Goal: Task Accomplishment & Management: Complete application form

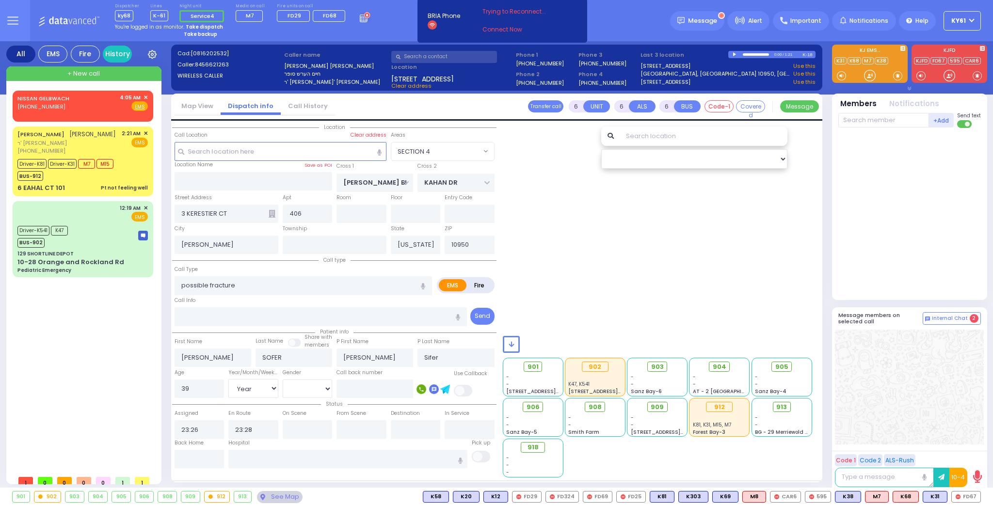
select select "SECTION 4"
select select "Year"
select select
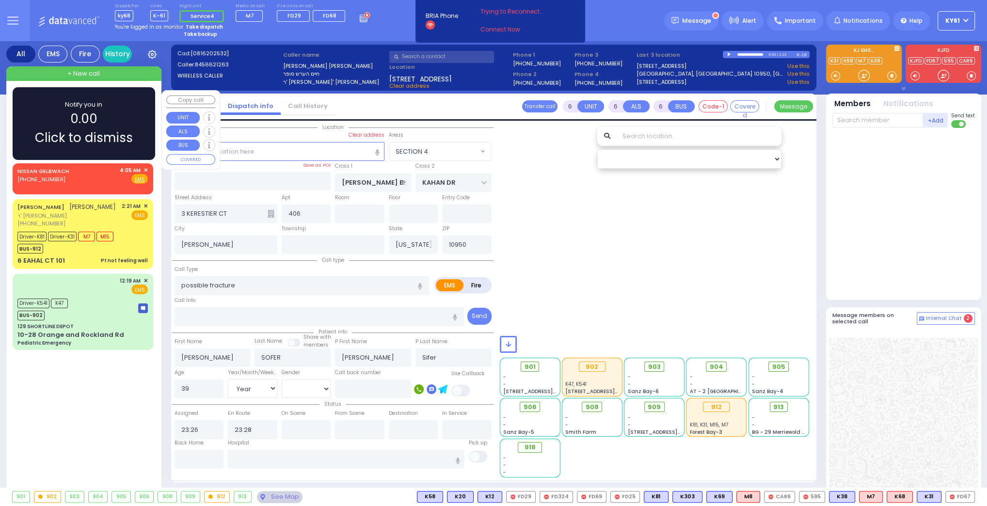
click at [82, 104] on span "Notify you in" at bounding box center [83, 105] width 37 height 10
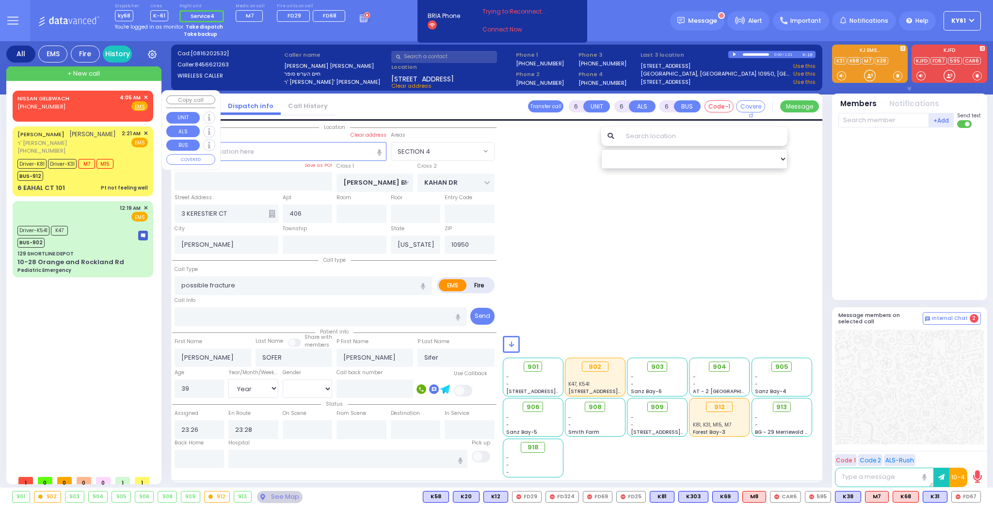
click at [103, 107] on div "NISSAN GELBWACH (732) 684-6291 4:05 AM ✕ Fire EMS" at bounding box center [82, 103] width 130 height 18
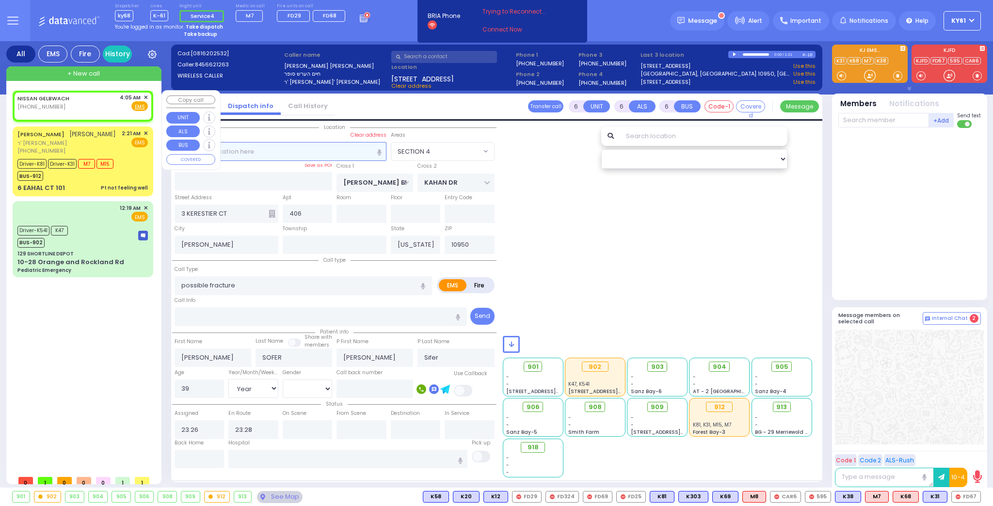
type input "2"
type input "1"
select select
radio input "true"
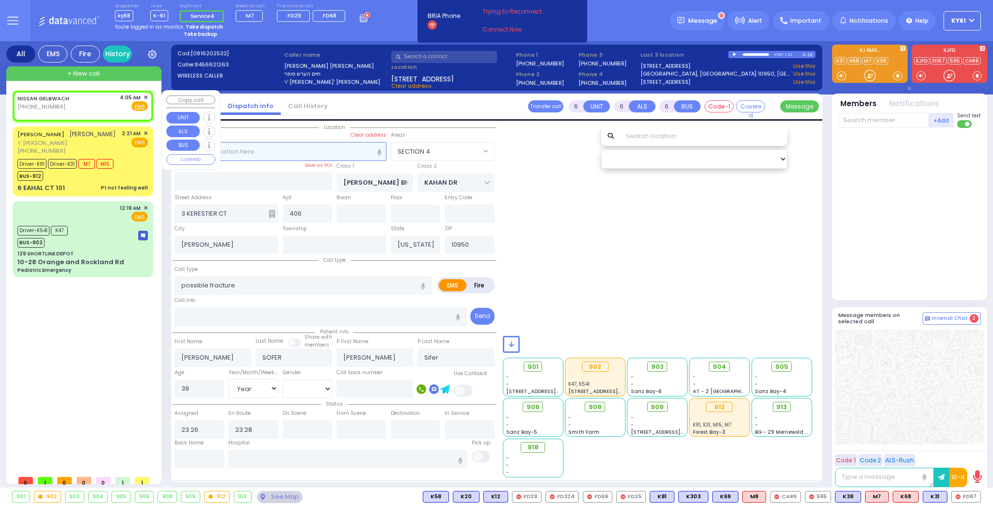
select select
type input "04:05"
select select "Hatzalah Garages"
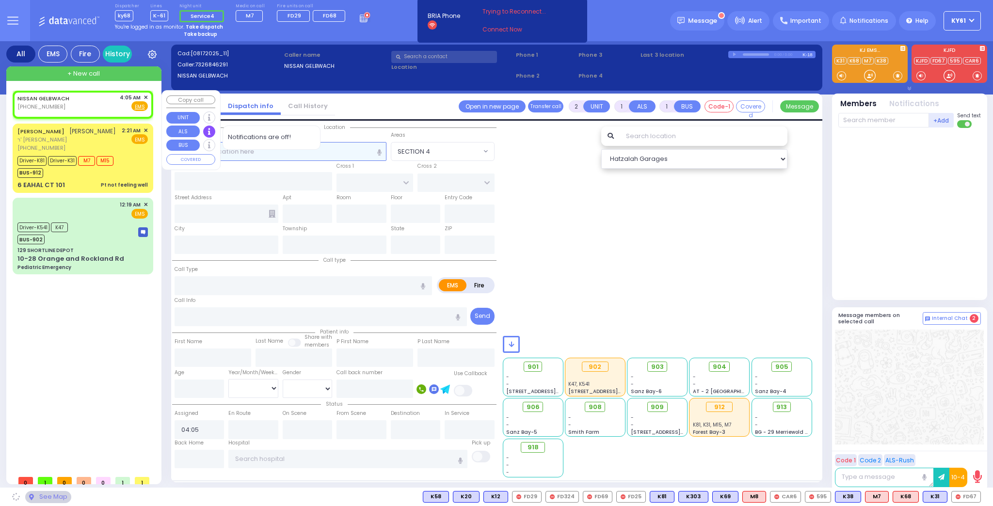
select select
radio input "true"
select select
select select "Hatzalah Garages"
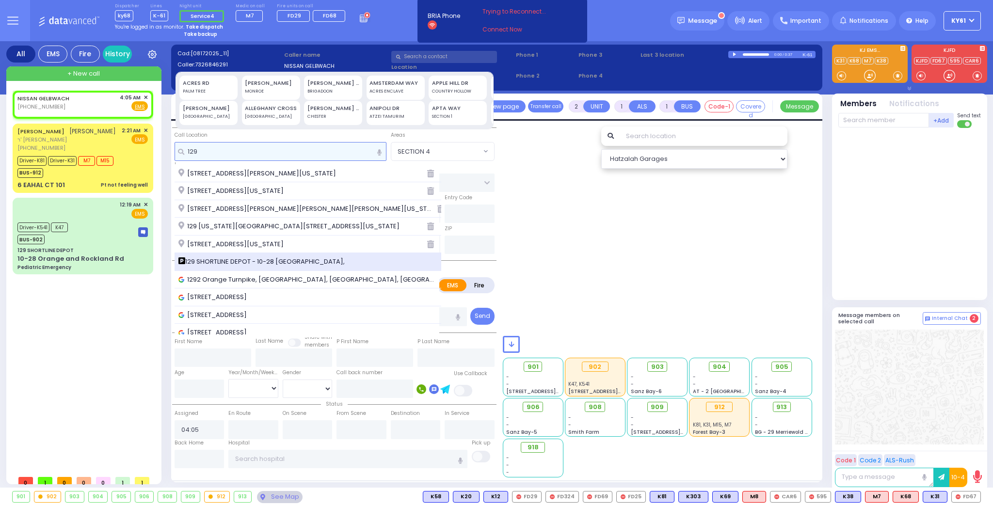
type input "129"
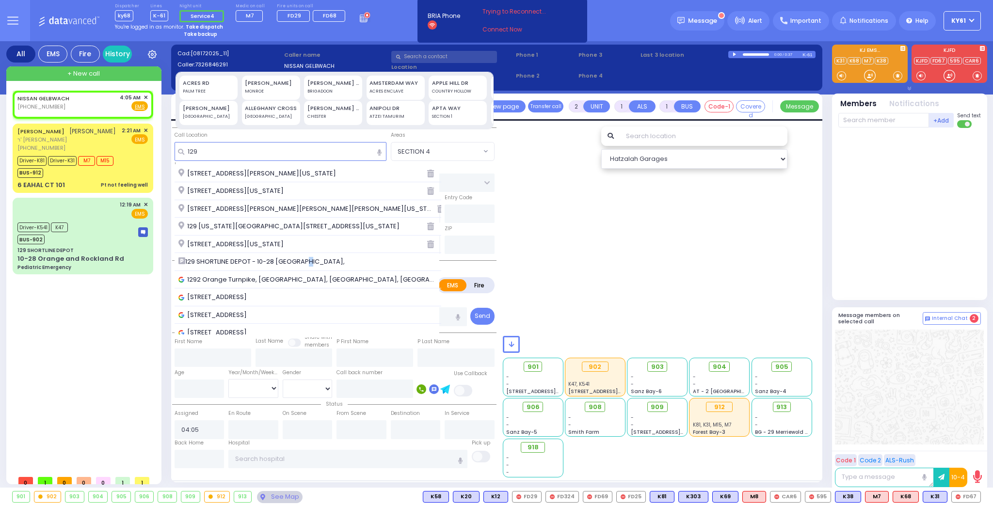
click at [303, 260] on span "129 SHORTLINE DEPOT - 10-28 Orange and Rockland Rd," at bounding box center [263, 262] width 170 height 10
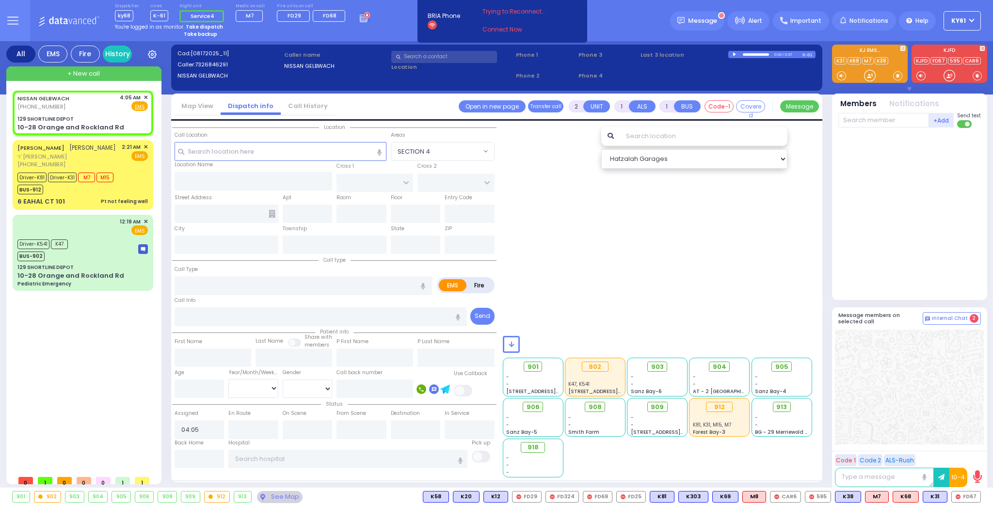
select select
radio input "true"
select select
type input "129 SHORTLINE DEPOT"
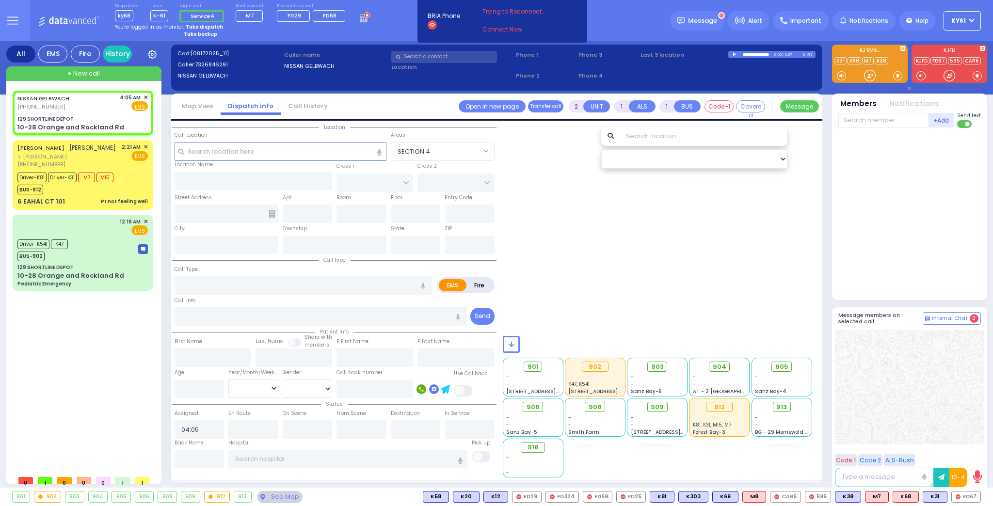
type input "10-28 Orange and Rockland Rd"
type input "Monroe"
type input "[US_STATE]"
type input "10950"
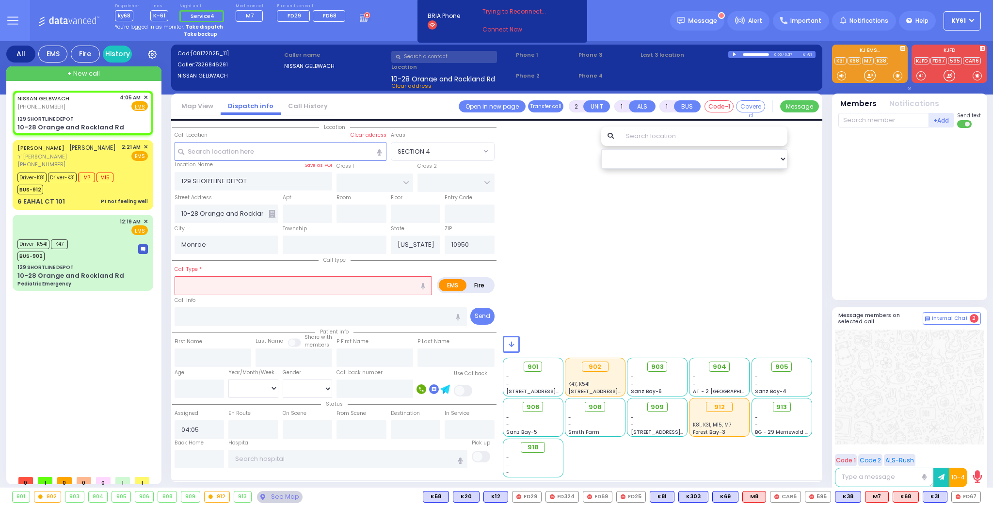
click at [300, 290] on input "text" at bounding box center [302, 285] width 257 height 18
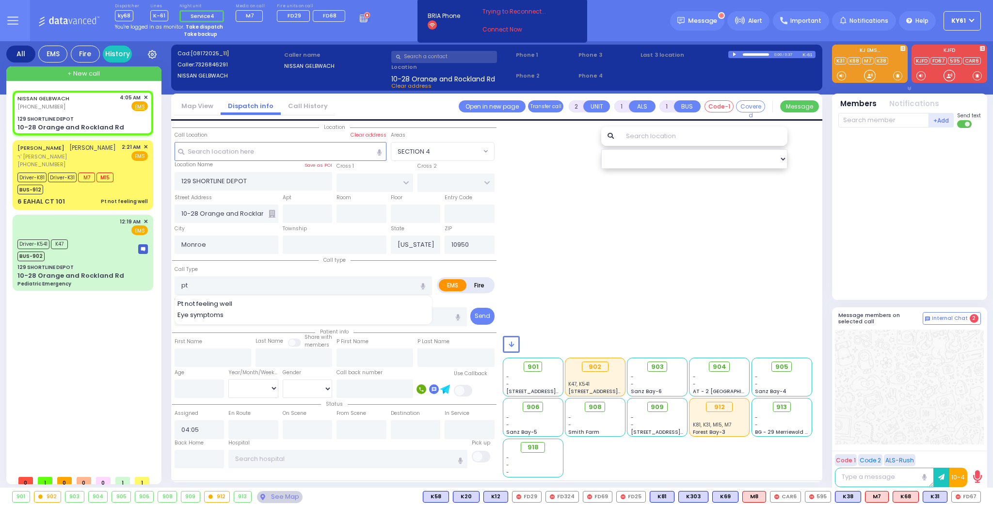
drag, startPoint x: 237, startPoint y: 303, endPoint x: 247, endPoint y: 301, distance: 10.3
click at [242, 301] on div "Pt not feeling well" at bounding box center [303, 304] width 253 height 10
type input "Pt not feeling well"
type input "1"
type input "0"
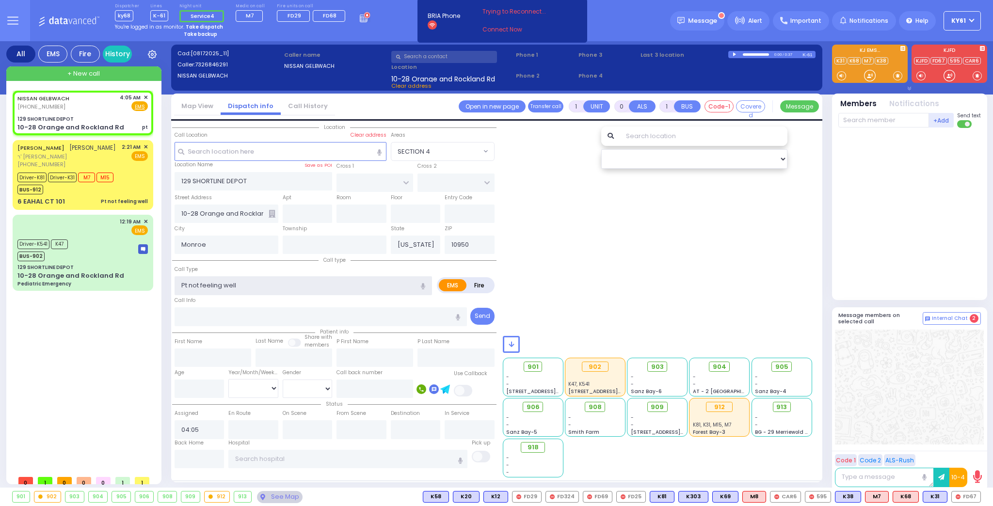
type input "2"
type input "1"
select select
radio input "true"
select select
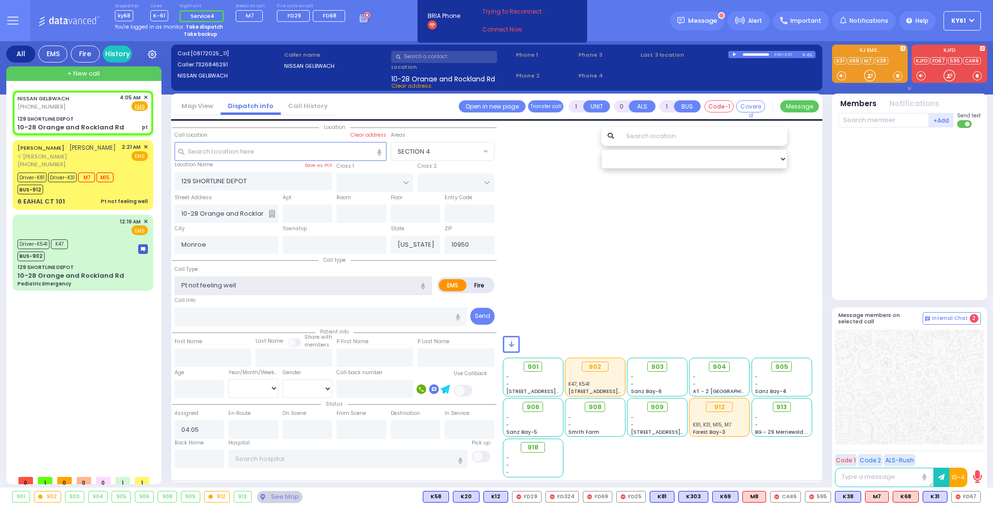
select select
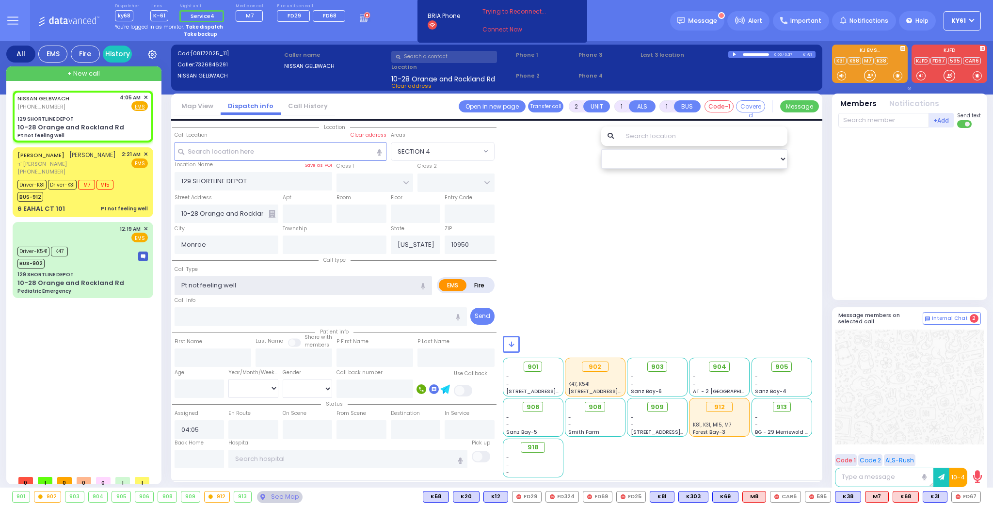
type input "1"
type input "0"
select select
radio input "true"
select select
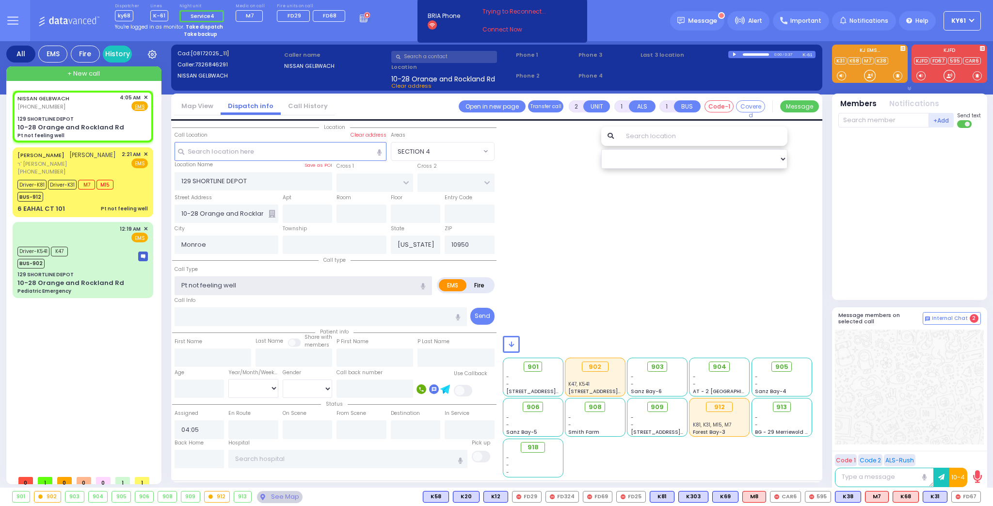
select select
click at [198, 26] on strong "Take dispatch" at bounding box center [204, 26] width 37 height 7
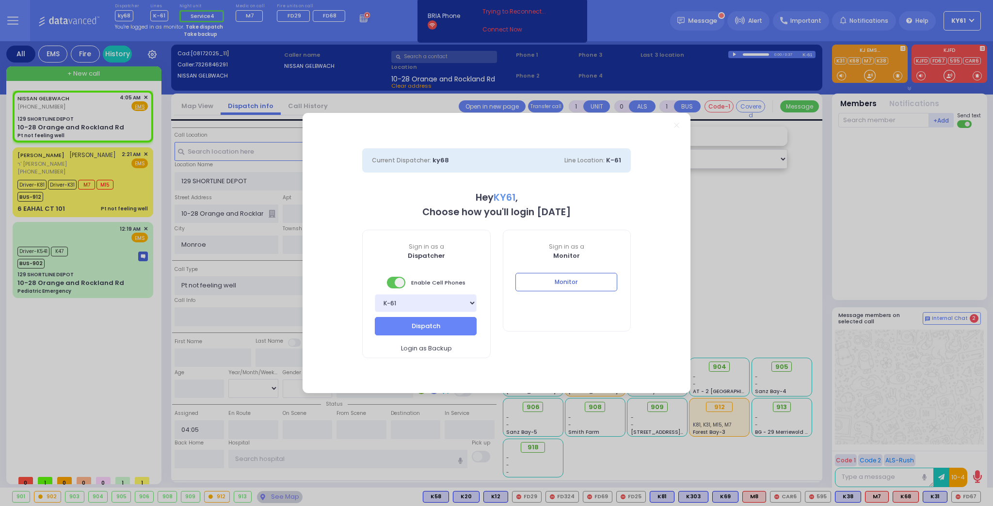
select select "7"
select select
radio input "true"
select select
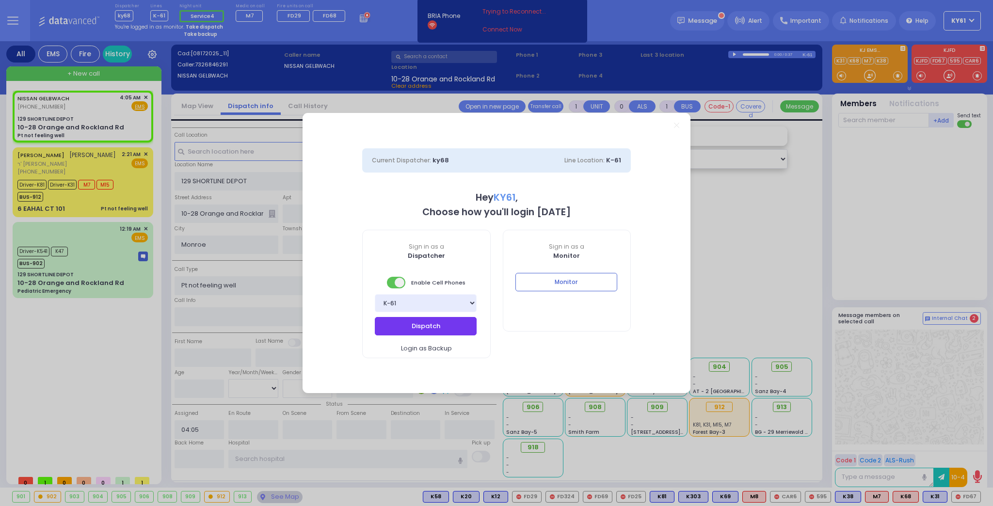
click at [426, 328] on button "Dispatch" at bounding box center [426, 326] width 102 height 18
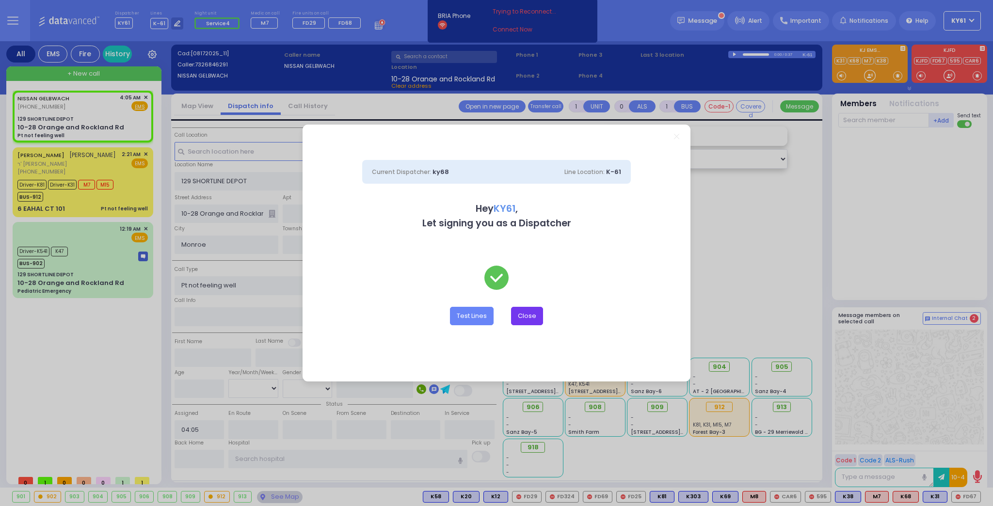
click at [511, 316] on button "Close" at bounding box center [527, 316] width 32 height 18
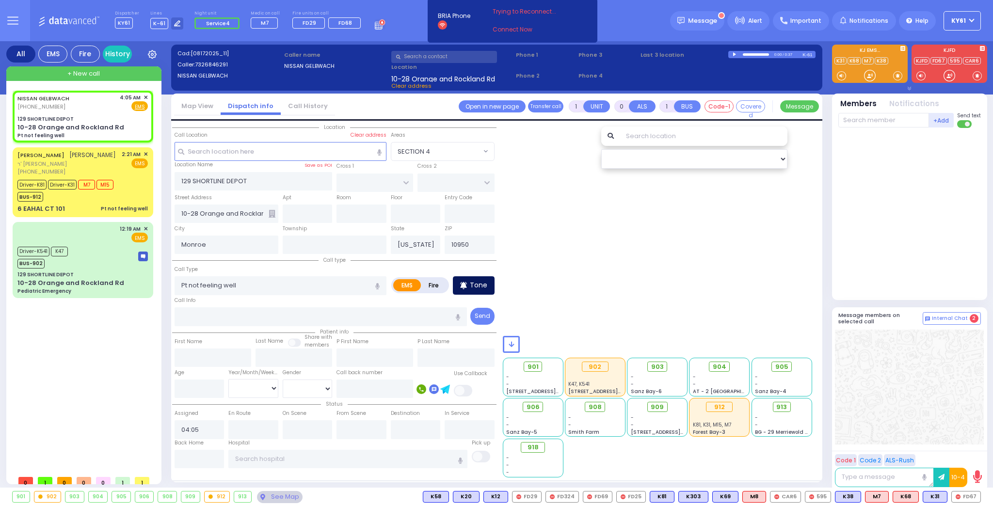
click at [481, 290] on div "Tone" at bounding box center [474, 285] width 42 height 18
click at [475, 282] on p "Tone" at bounding box center [478, 285] width 17 height 10
click at [964, 497] on span "K83" at bounding box center [967, 496] width 25 height 11
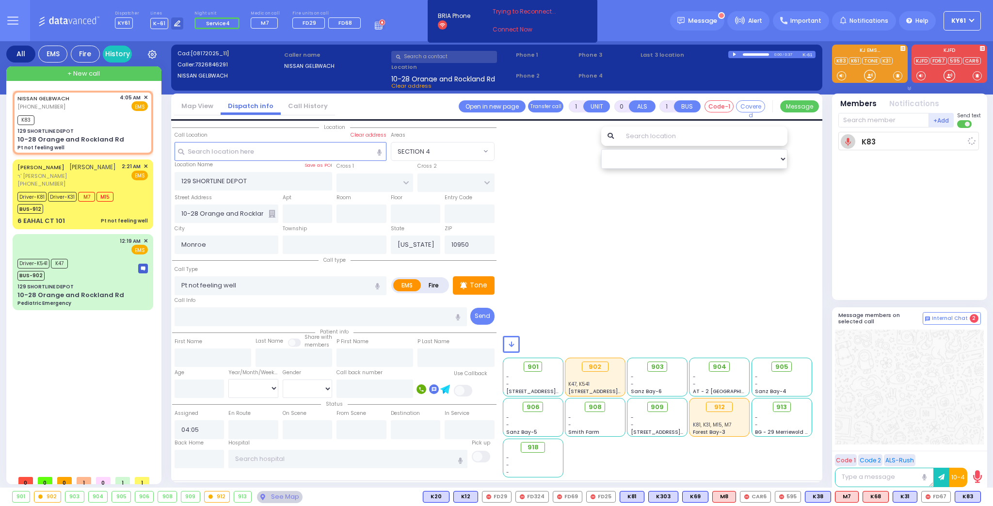
select select
radio input "true"
select select
type input "04:09"
select select
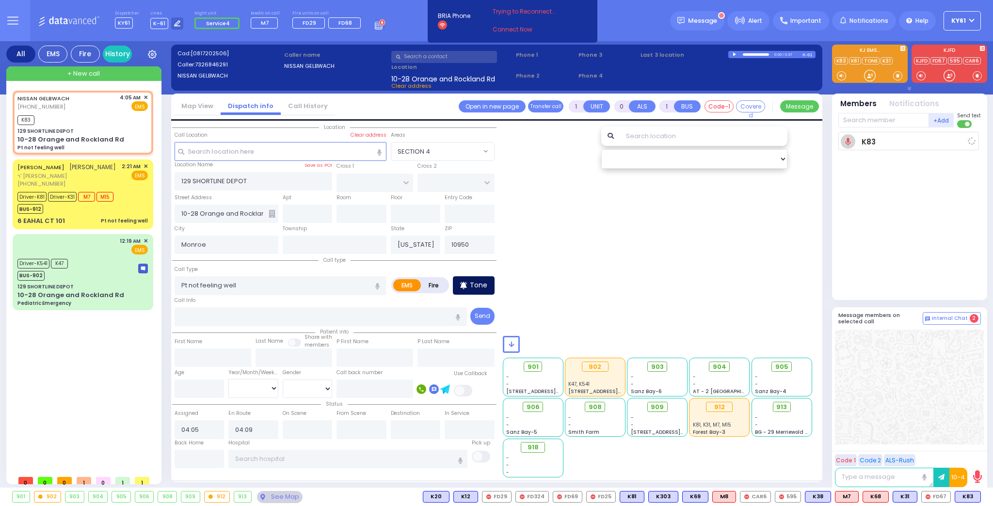
click at [479, 283] on p "Tone" at bounding box center [478, 285] width 17 height 10
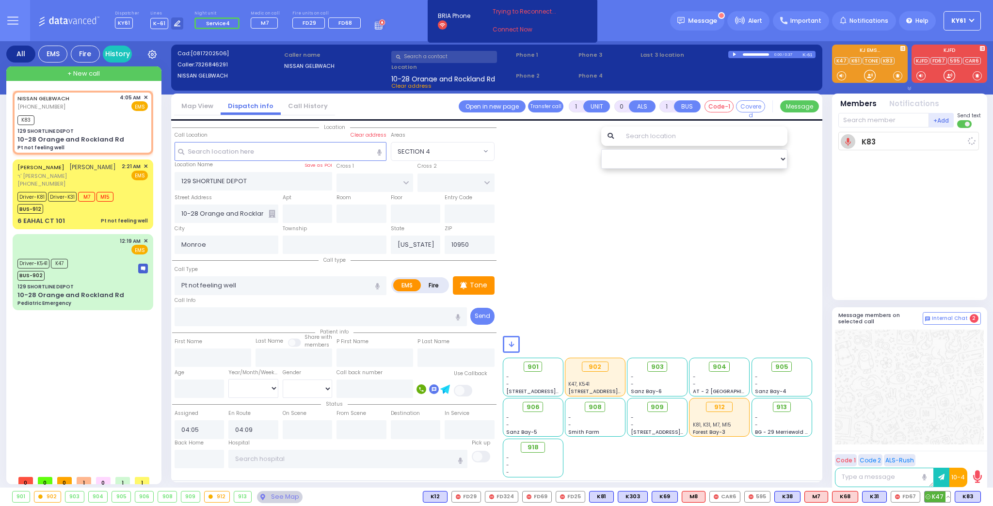
click at [937, 499] on span "K47" at bounding box center [937, 496] width 26 height 11
select select
radio input "true"
select select
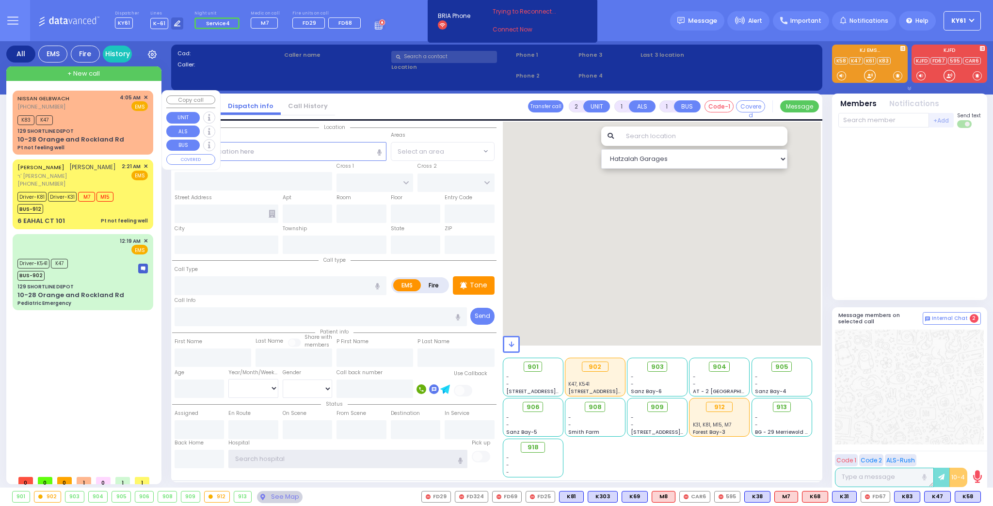
type input "ky61"
click at [124, 126] on div "NISSAN GELBWACH [PHONE_NUMBER] 4:05 AM ✕ EMS K83 K47" at bounding box center [83, 122] width 137 height 61
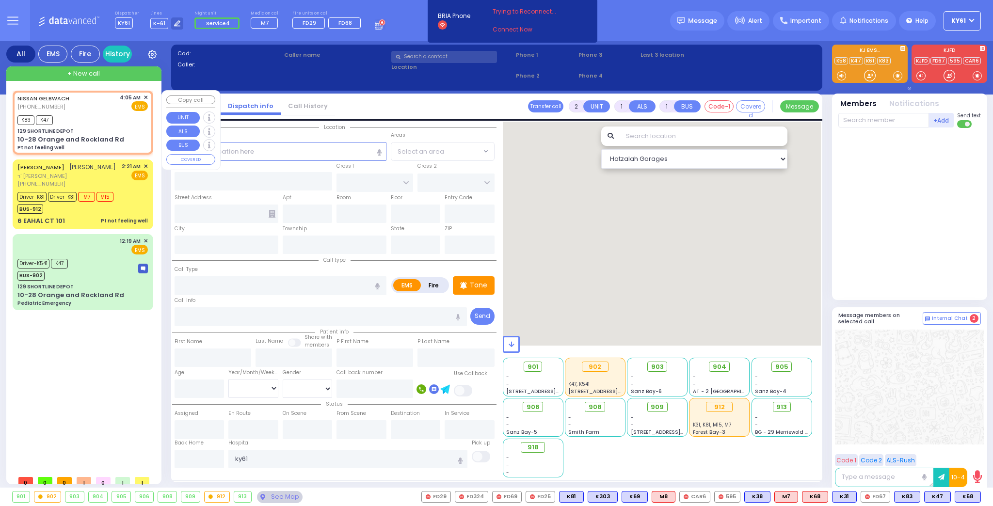
type input "1"
type input "0"
select select
type input "Pt not feeling well"
radio input "true"
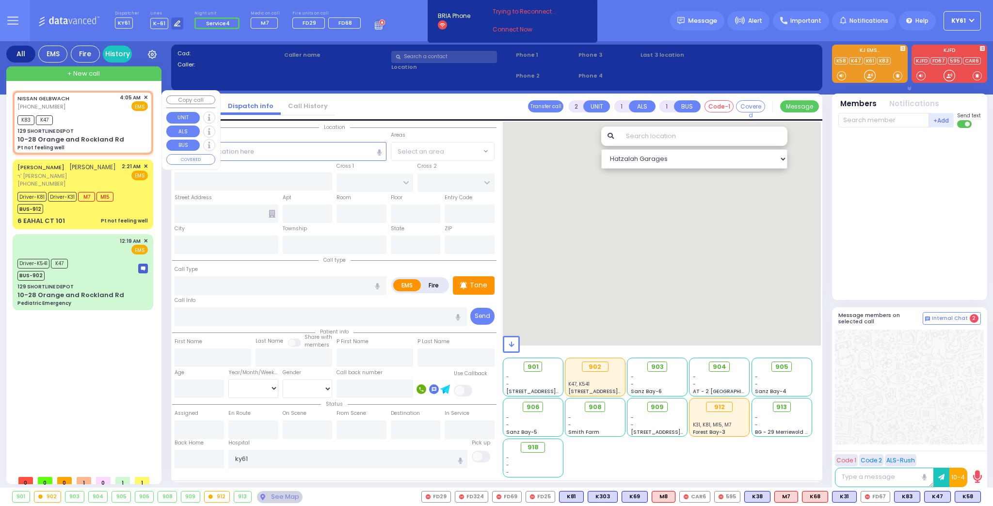
select select
type input "04:05"
type input "04:09"
select select "Hatzalah Garages"
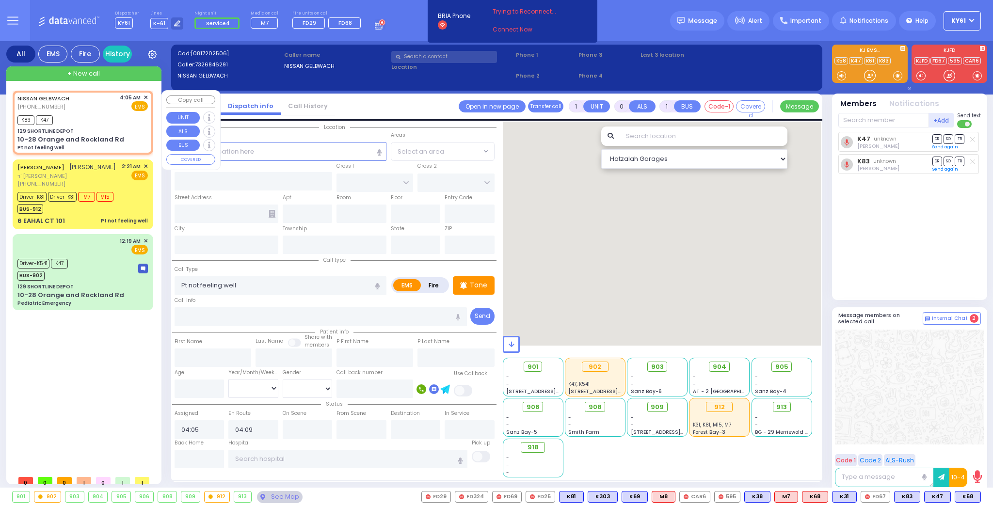
type input "129 SHORTLINE DEPOT"
type input "10-28 Orange and Rockland Rd"
type input "Monroe"
type input "[US_STATE]"
type input "10950"
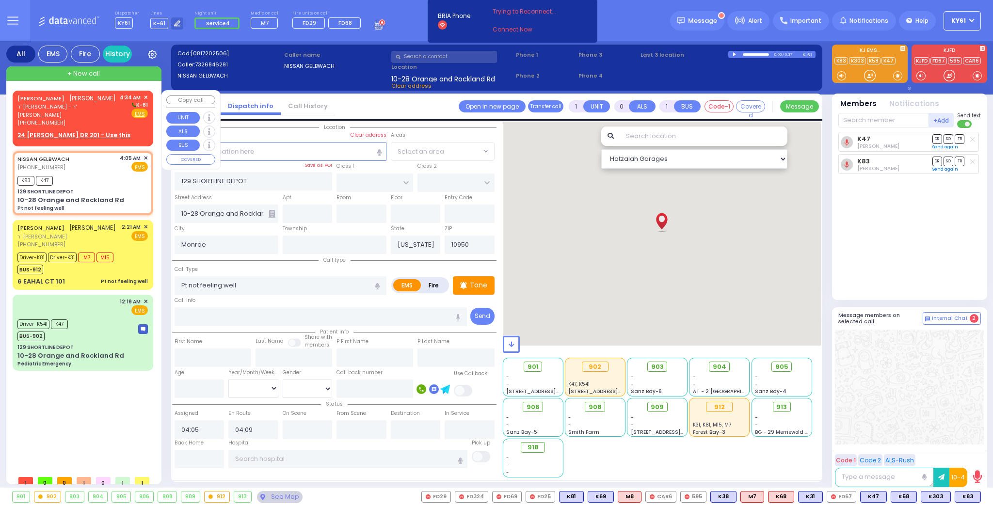
click at [112, 121] on div "[PHONE_NUMBER]" at bounding box center [66, 123] width 99 height 8
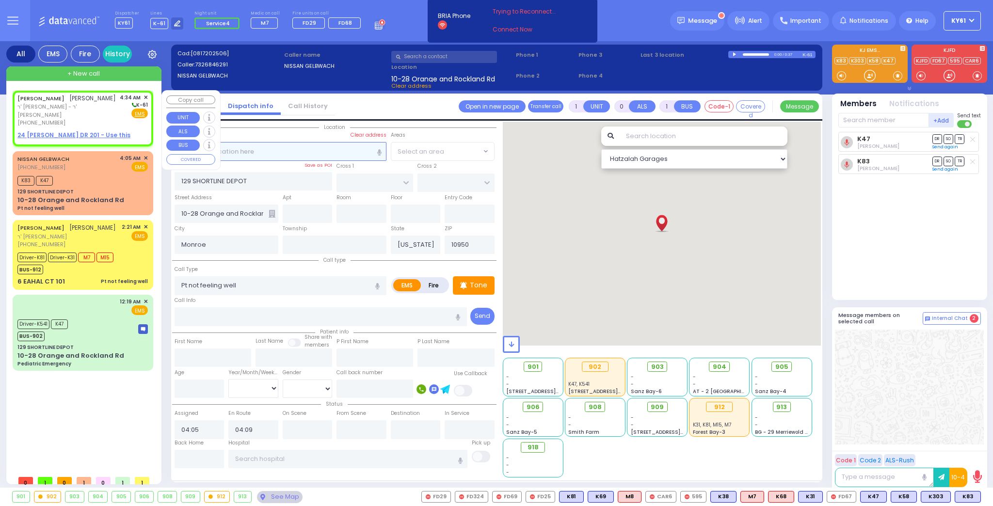
type input "2"
type input "1"
select select
radio input "true"
type input "[PERSON_NAME]"
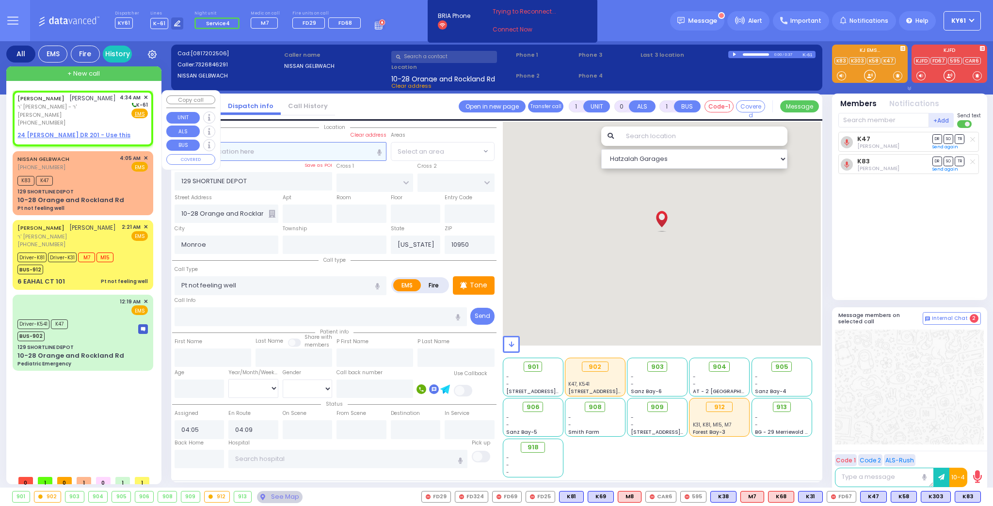
type input "SAMET"
select select
type input "04:34"
select select "Hatzalah Garages"
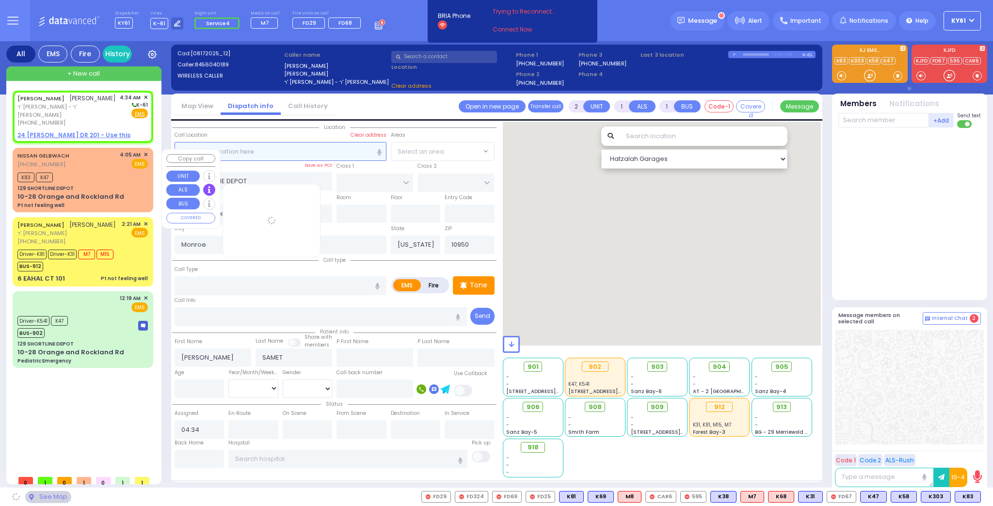
select select
radio input "true"
select select
select select "Hatzalah Garages"
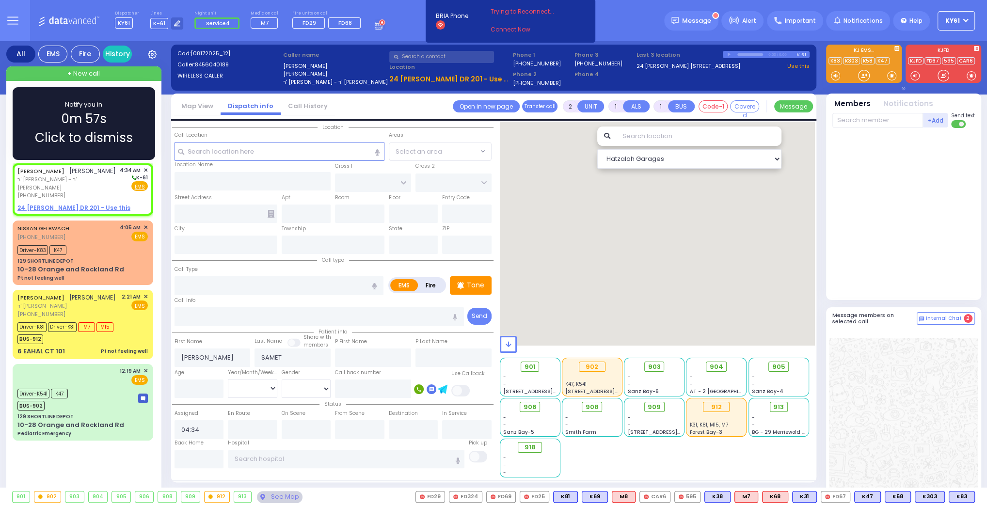
click at [128, 115] on div "Notify you in 0m 57s Click to dismiss" at bounding box center [84, 123] width 114 height 47
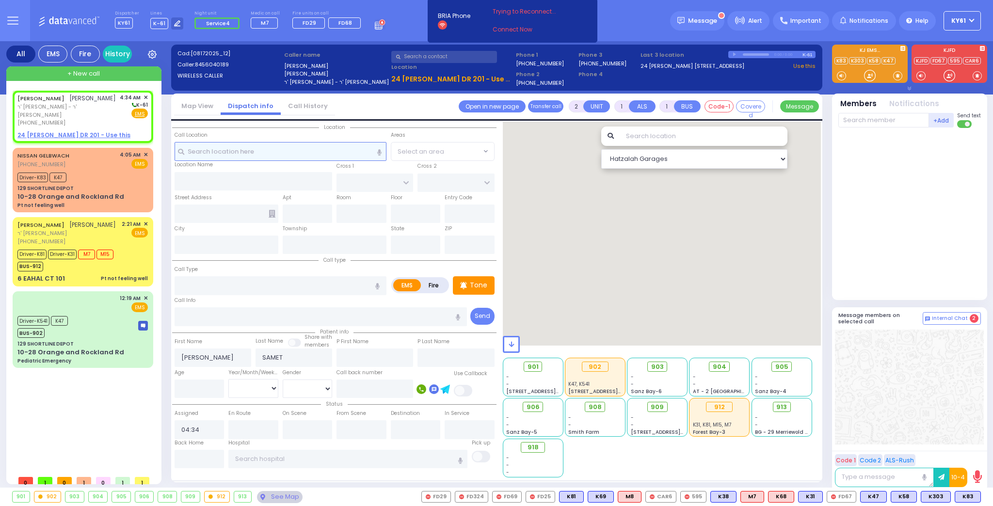
drag, startPoint x: 274, startPoint y: 150, endPoint x: 279, endPoint y: 151, distance: 5.4
click at [274, 150] on input "text" at bounding box center [280, 151] width 212 height 18
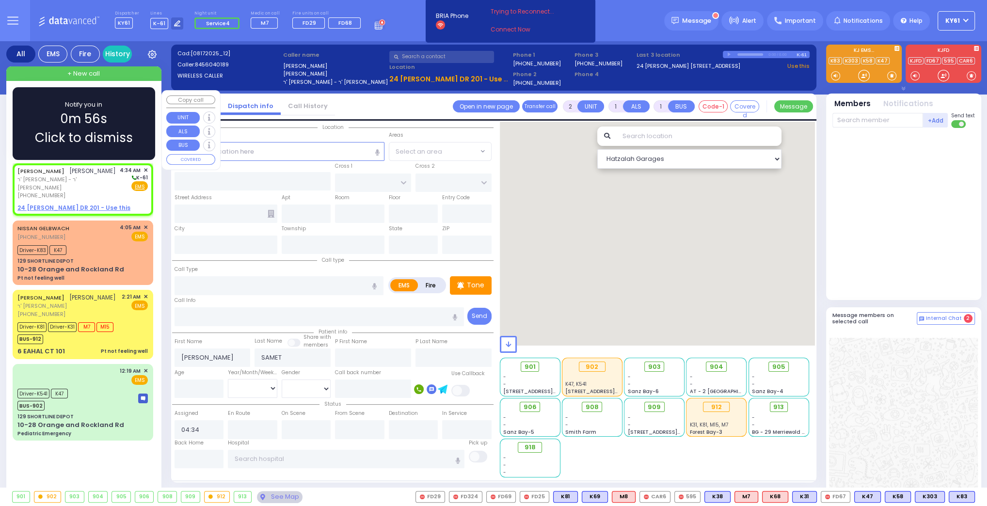
drag, startPoint x: 137, startPoint y: 119, endPoint x: 142, endPoint y: 119, distance: 4.9
click at [141, 119] on div "Notify you in 0m 56s Click to dismiss" at bounding box center [84, 123] width 142 height 73
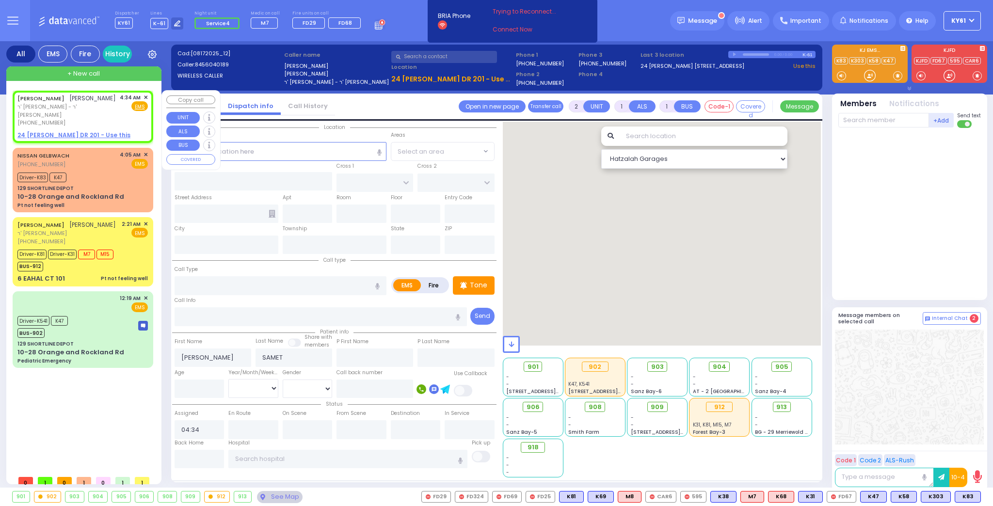
select select
radio input "true"
select select
select select "Hatzalah Garages"
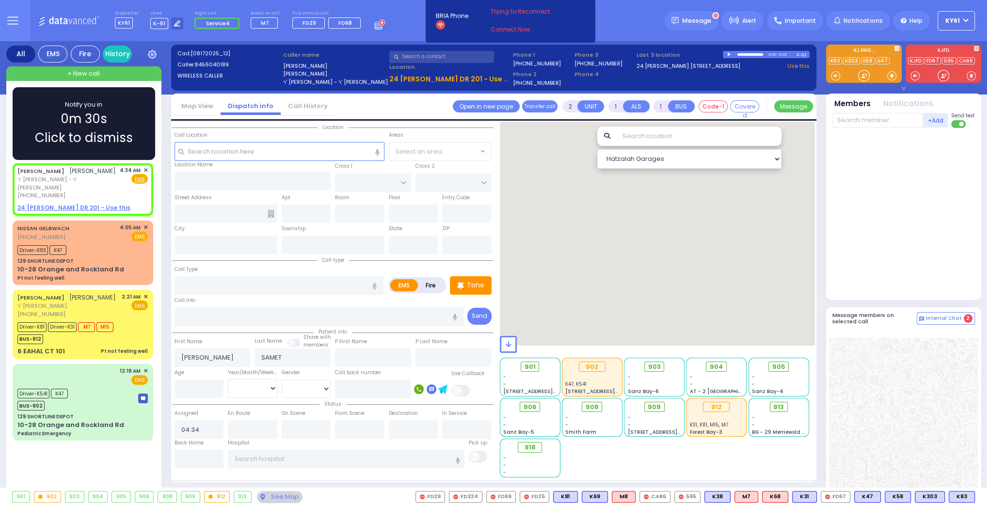
click at [149, 116] on div "Notify you in 0m 30s Click to dismiss" at bounding box center [84, 123] width 142 height 73
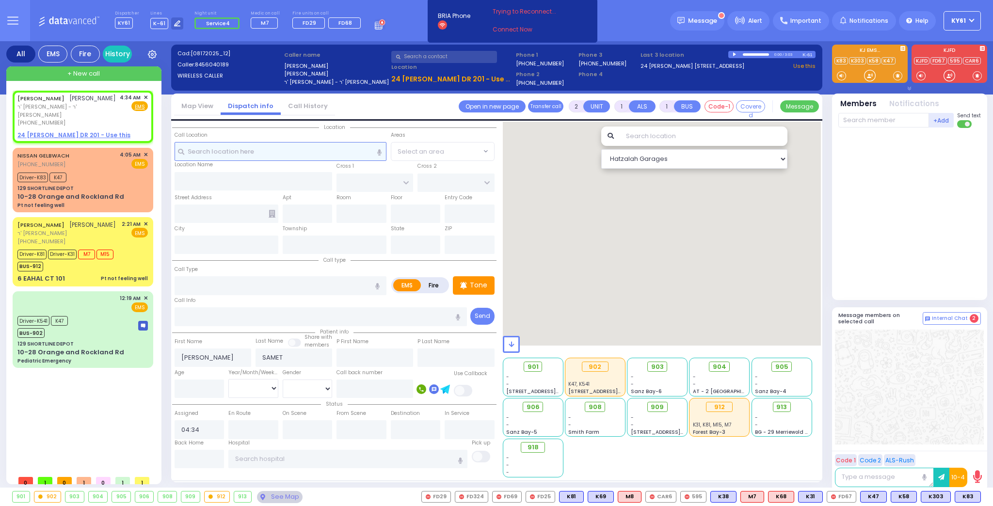
click at [251, 151] on input "text" at bounding box center [280, 151] width 212 height 18
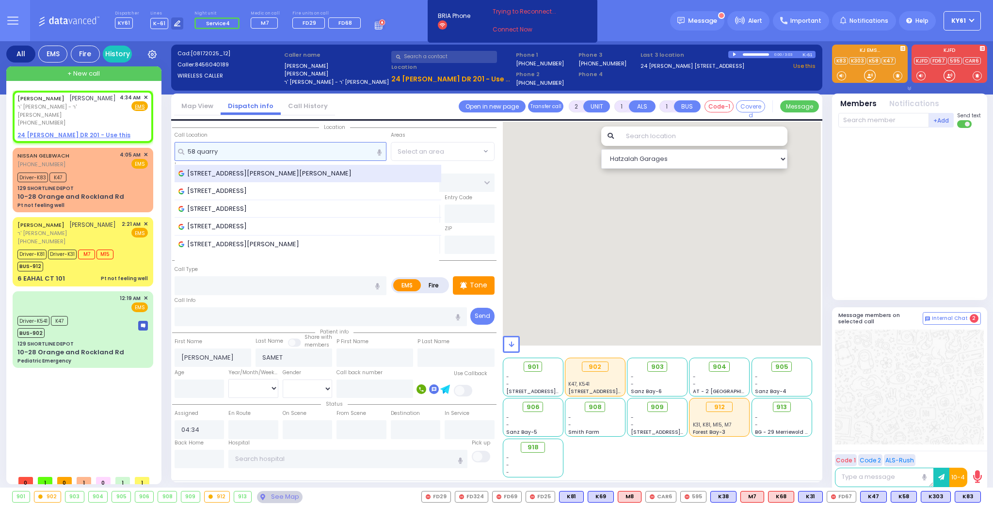
type input "58 quarry"
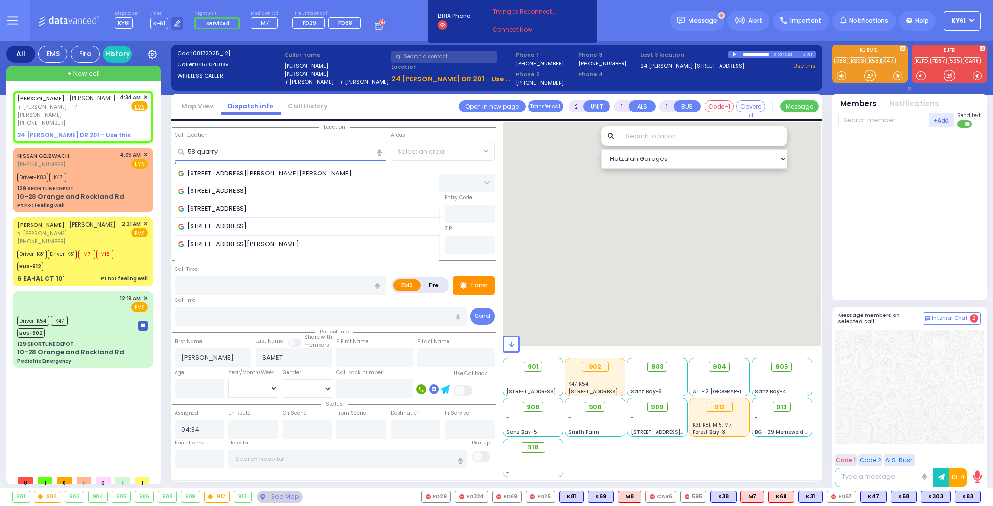
click at [264, 175] on span "[STREET_ADDRESS][PERSON_NAME][PERSON_NAME]" at bounding box center [266, 174] width 176 height 10
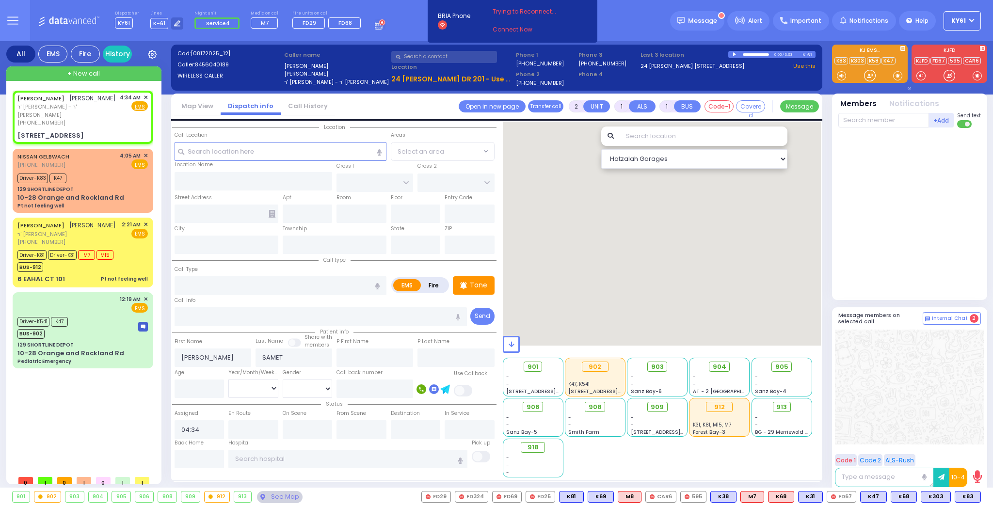
select select
radio input "true"
select select
select select "Hatzalah Garages"
type input "[PERSON_NAME]"
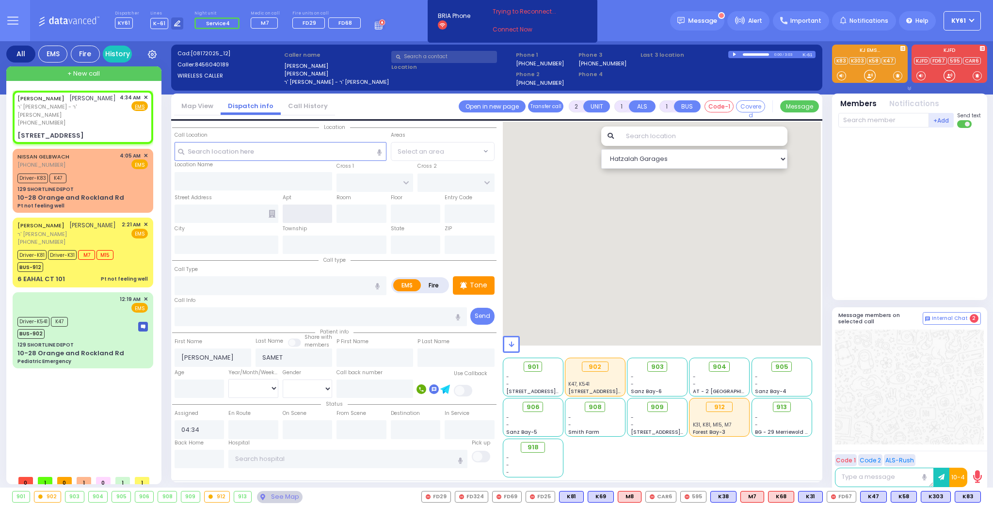
type input "STATE ROUTE 416"
type input "[STREET_ADDRESS]"
type input "[US_STATE]"
type input "10916"
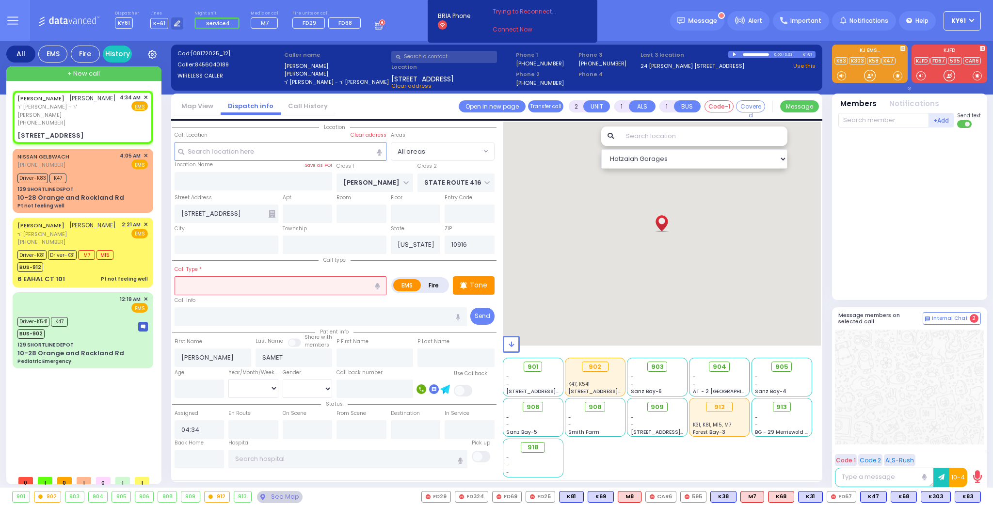
click at [288, 282] on input "text" at bounding box center [280, 285] width 212 height 18
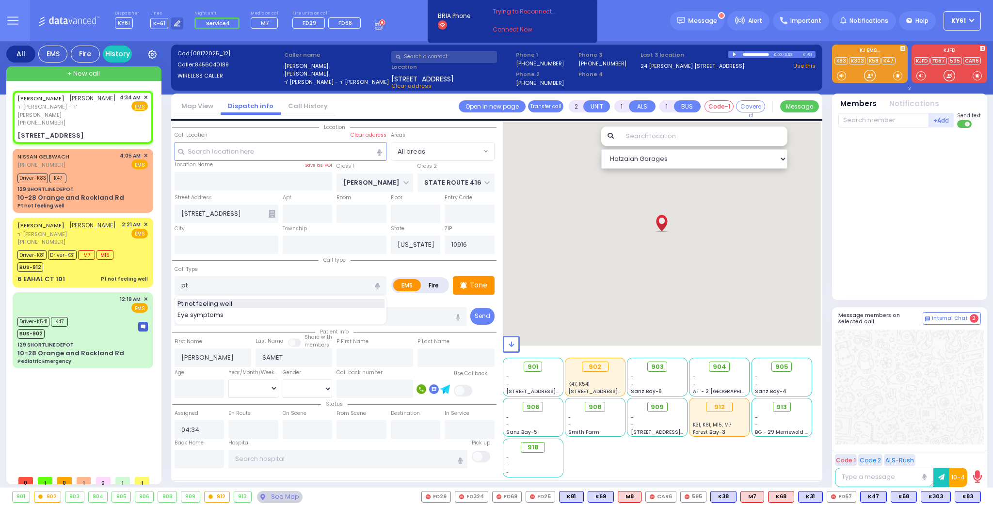
click at [208, 300] on span "Pt not feeling well" at bounding box center [206, 304] width 58 height 10
type input "Pt not feeling well"
type input "1"
type input "0"
select select
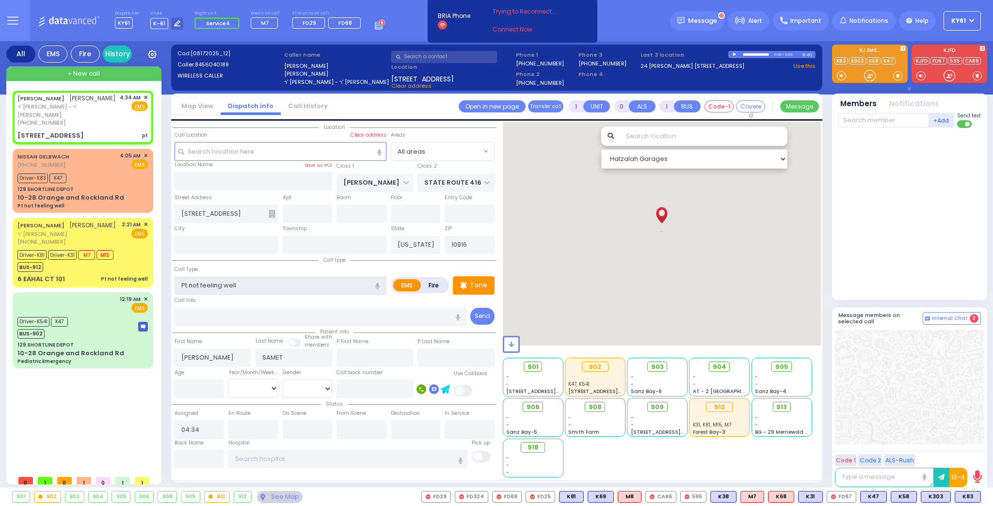
radio input "true"
select select
select select "Hatzalah Garages"
select select
radio input "true"
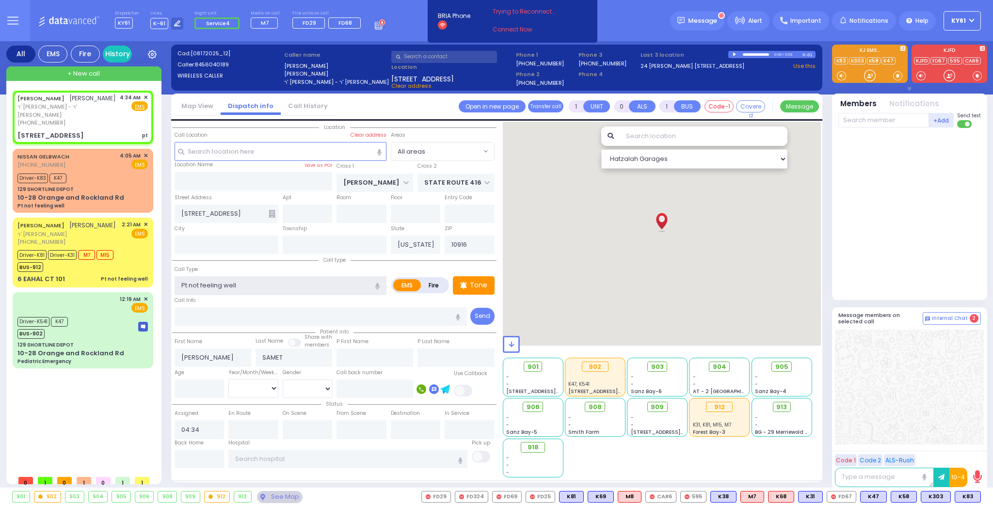
select select
select select "Hatzalah Garages"
click at [196, 104] on link "Map View" at bounding box center [197, 105] width 47 height 9
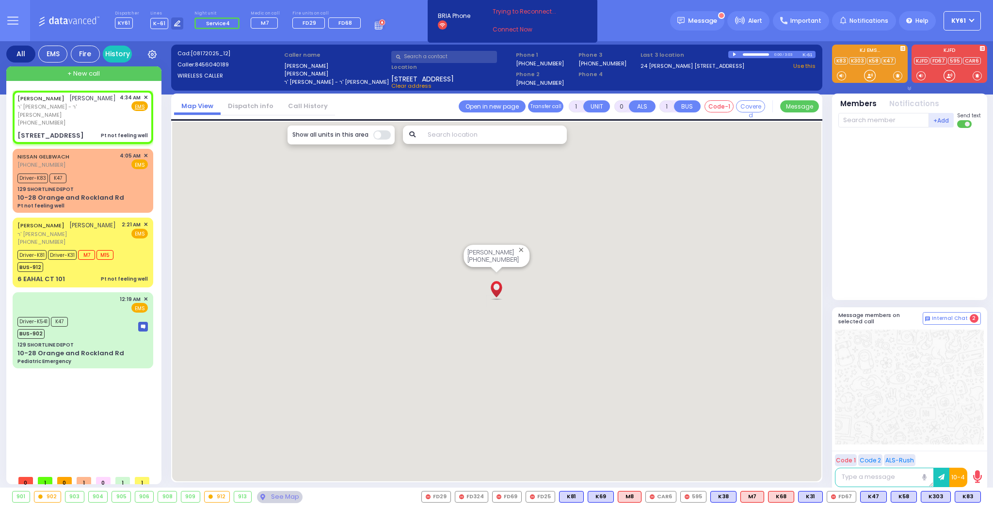
click at [332, 135] on label "Show all units in this area" at bounding box center [330, 134] width 76 height 9
click at [449, 138] on input "text" at bounding box center [493, 135] width 145 height 18
type input "2"
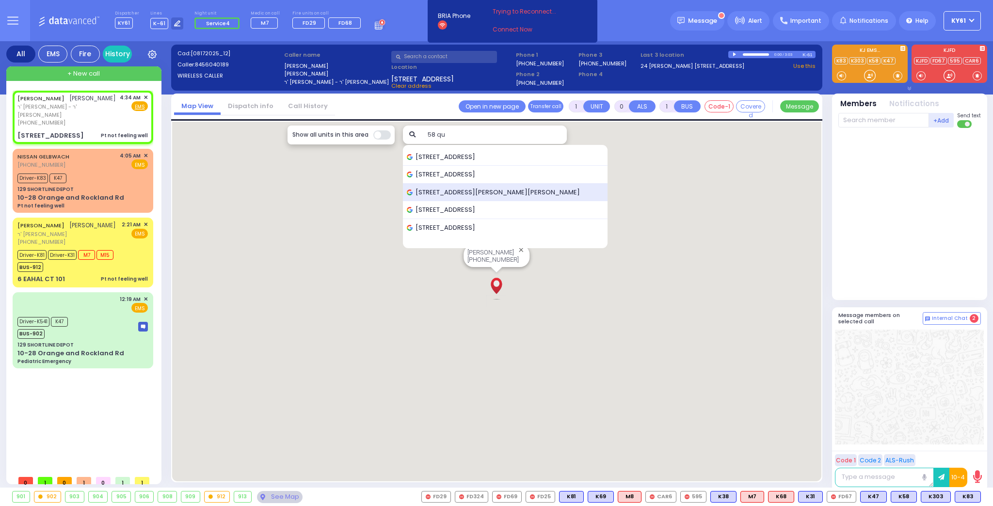
type input "58 qu"
click at [479, 190] on span "[STREET_ADDRESS][PERSON_NAME][PERSON_NAME]" at bounding box center [495, 193] width 176 height 10
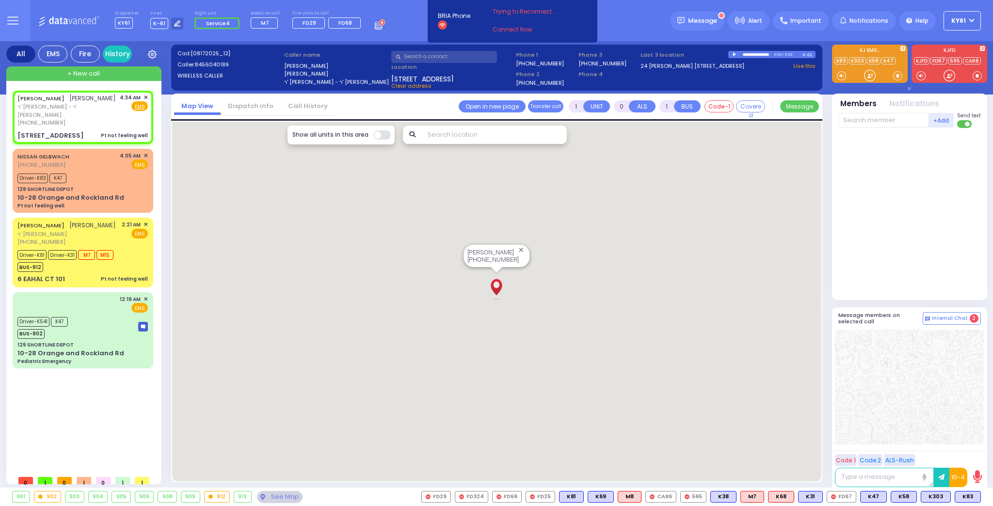
click at [498, 291] on img "MORDCHE YITZCHOK SAMET" at bounding box center [496, 286] width 17 height 29
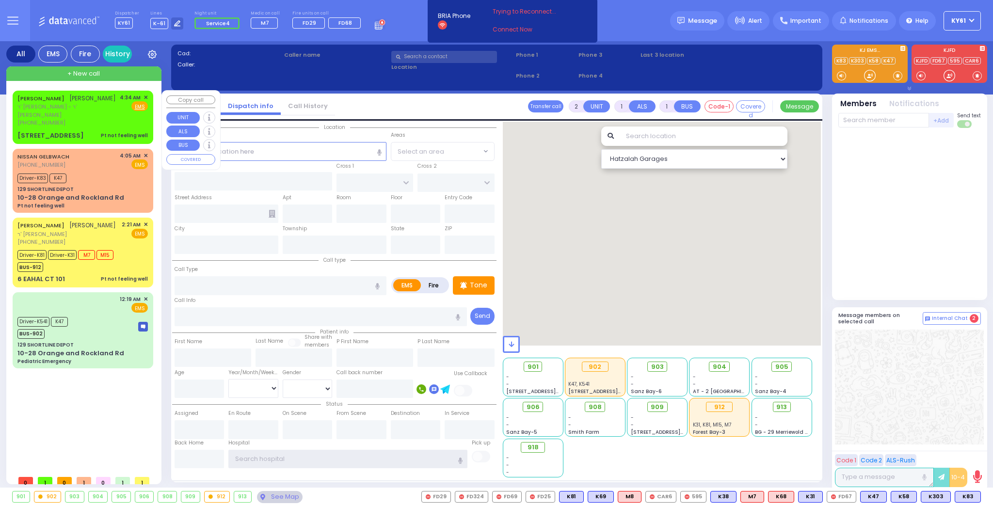
type input "ky61"
click at [95, 119] on span "ר' [PERSON_NAME] - ר' [PERSON_NAME]" at bounding box center [66, 111] width 99 height 16
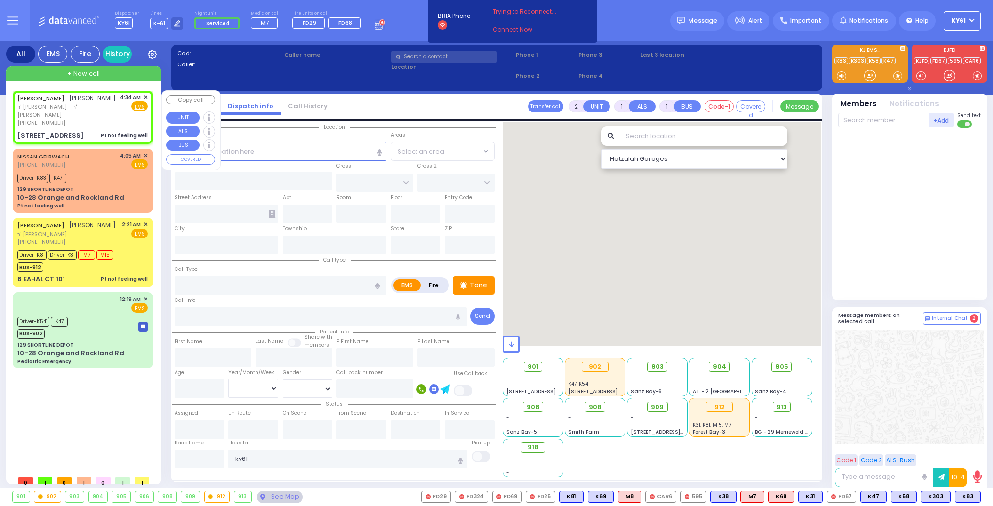
type input "1"
type input "0"
select select
type input "Pt not feeling well"
radio input "true"
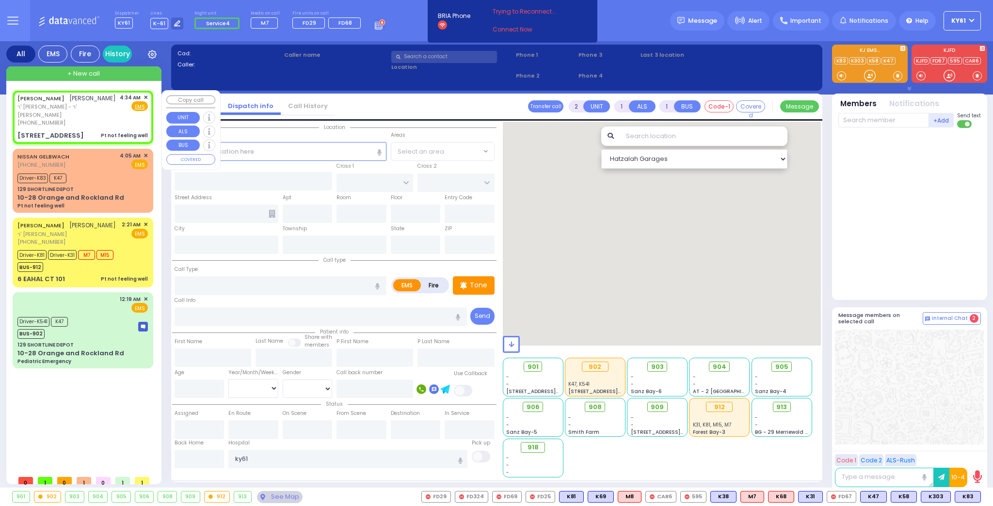
type input "[PERSON_NAME]"
type input "SAMET"
select select
type input "04:34"
select select "Hatzalah Garages"
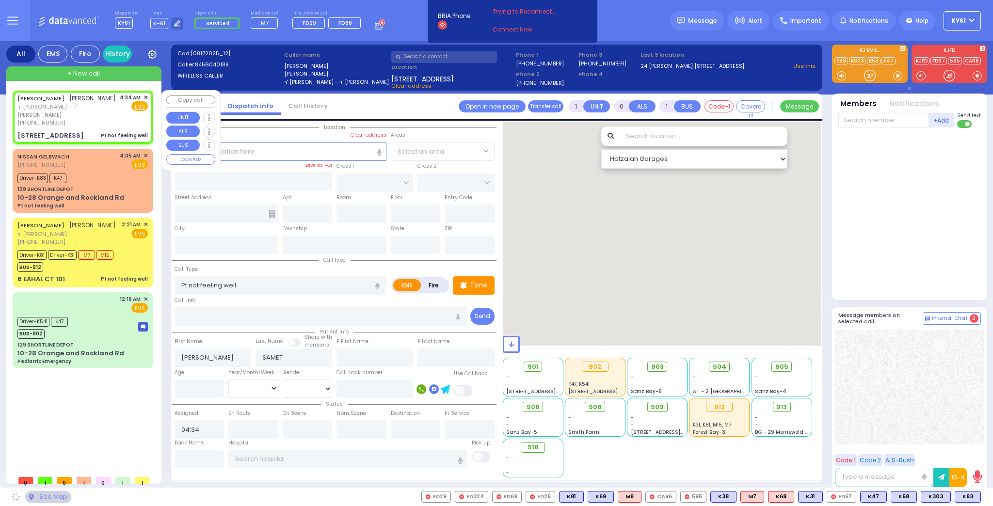
type input "[PERSON_NAME]"
type input "STATE ROUTE 416"
type input "[STREET_ADDRESS]"
type input "[US_STATE]"
type input "10916"
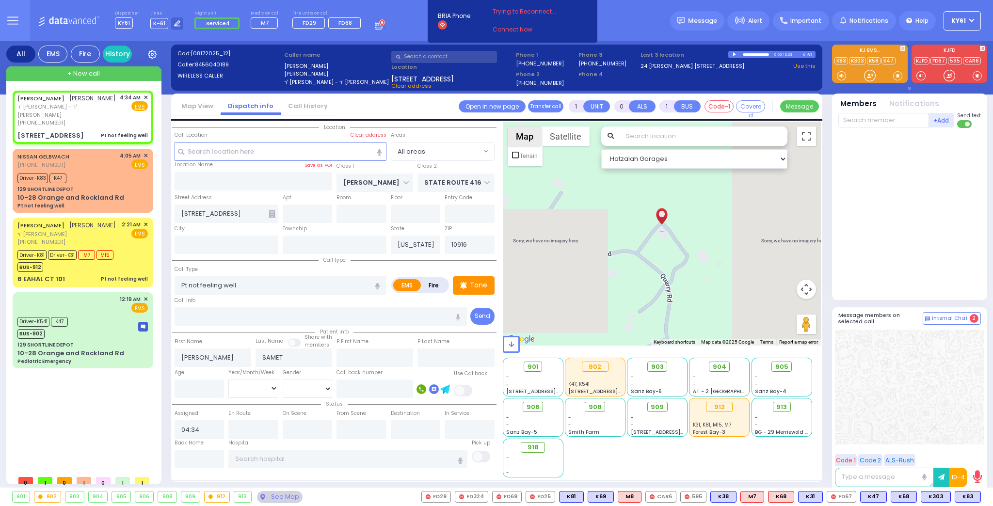
click at [528, 138] on button "Map" at bounding box center [524, 136] width 34 height 19
click at [555, 137] on button "Satellite" at bounding box center [565, 136] width 48 height 19
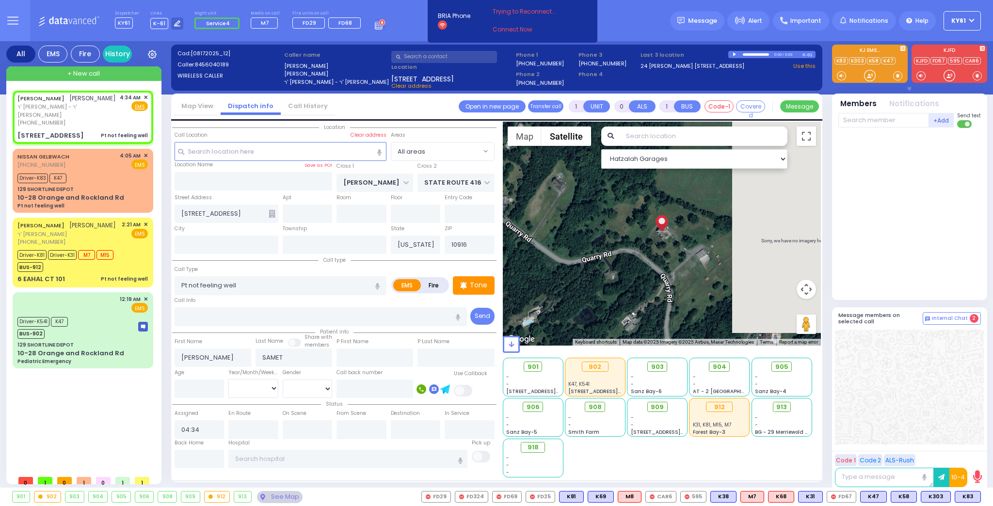
click at [640, 136] on input "text" at bounding box center [703, 136] width 168 height 19
click at [784, 159] on select "Hatzalah Garages" at bounding box center [694, 158] width 186 height 19
click at [781, 226] on div at bounding box center [662, 234] width 318 height 224
click at [802, 135] on button "Toggle fullscreen view" at bounding box center [805, 136] width 19 height 19
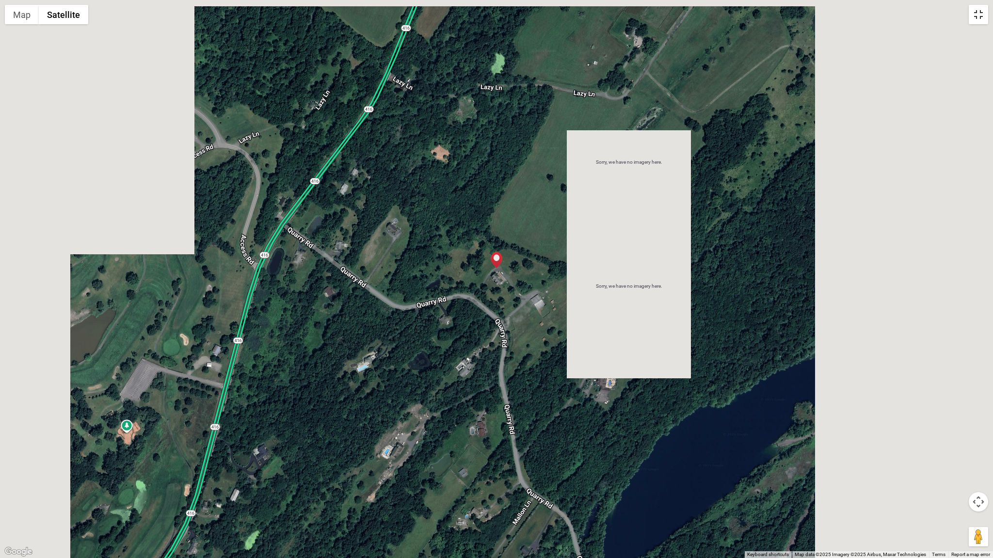
click at [977, 16] on button "Toggle fullscreen view" at bounding box center [977, 14] width 19 height 19
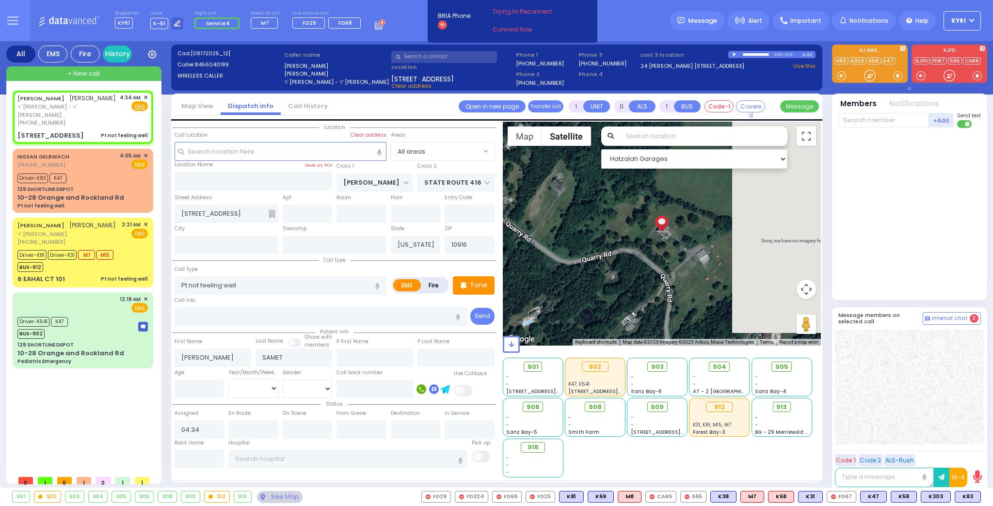
click at [805, 291] on button "Map camera controls" at bounding box center [805, 289] width 19 height 19
click at [875, 248] on div at bounding box center [910, 212] width 144 height 160
click at [809, 287] on button "Map camera controls" at bounding box center [805, 289] width 19 height 19
click at [509, 343] on icon at bounding box center [510, 344] width 5 height 6
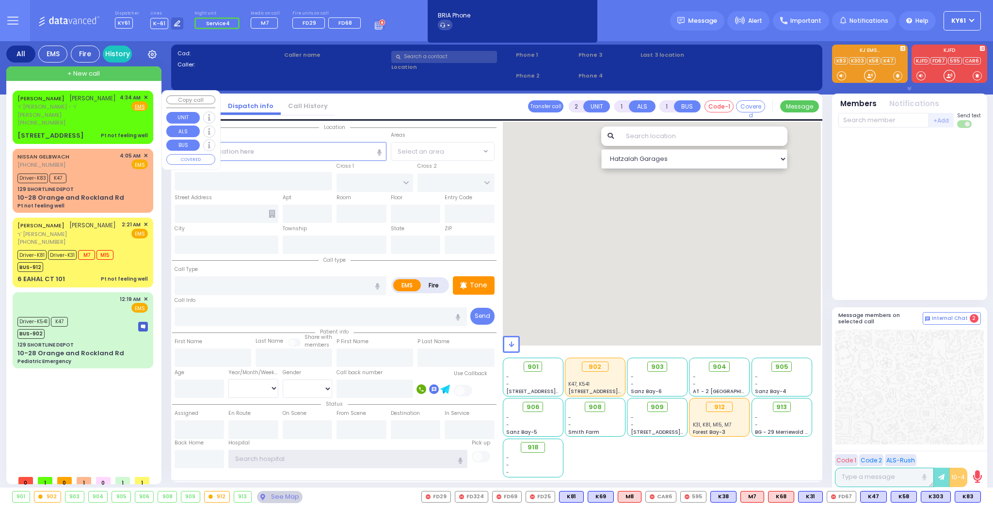
type input "ky61"
drag, startPoint x: 85, startPoint y: 115, endPoint x: 91, endPoint y: 119, distance: 6.7
click at [86, 116] on span "ר' [PERSON_NAME] - ר' [PERSON_NAME]" at bounding box center [66, 111] width 99 height 16
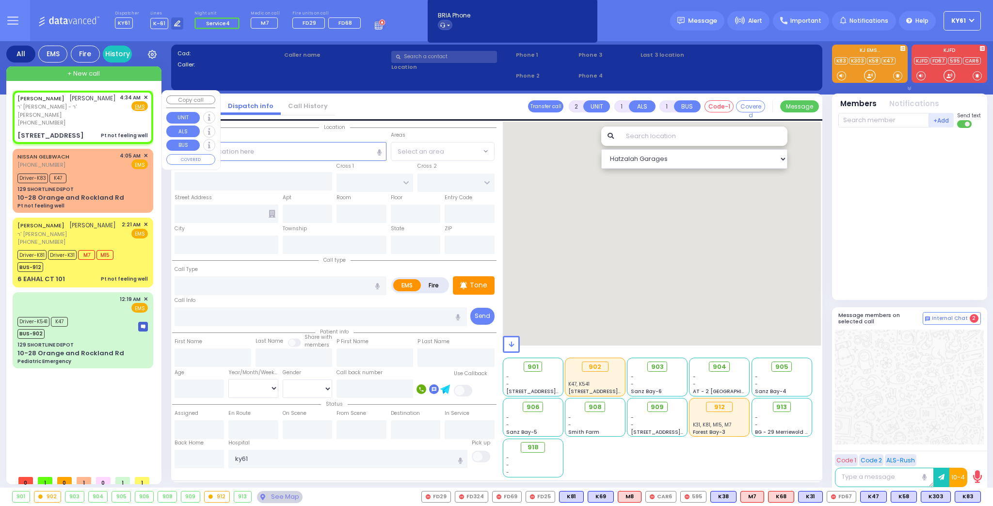
type input "1"
type input "0"
select select
type input "Pt not feeling well"
radio input "true"
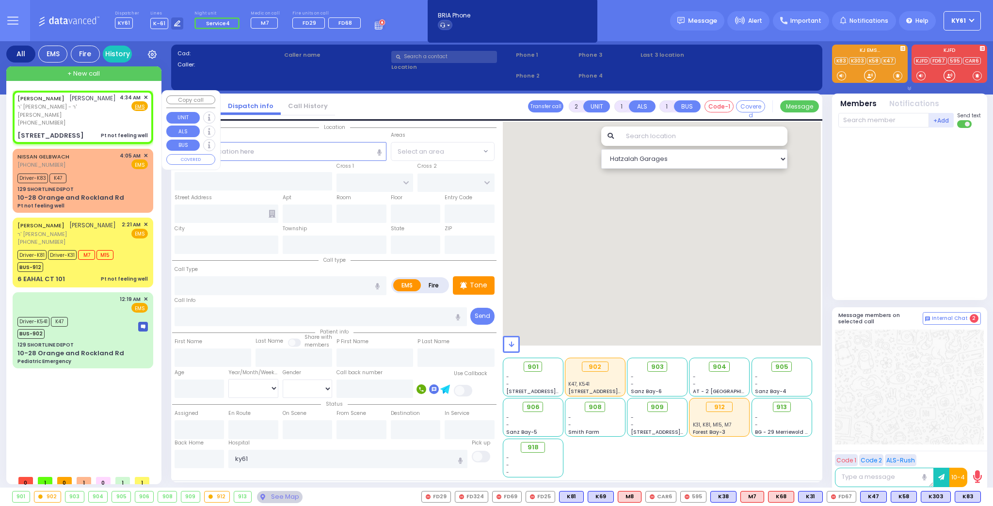
type input "[PERSON_NAME]"
type input "SAMET"
select select
type input "04:34"
type input "[PERSON_NAME]"
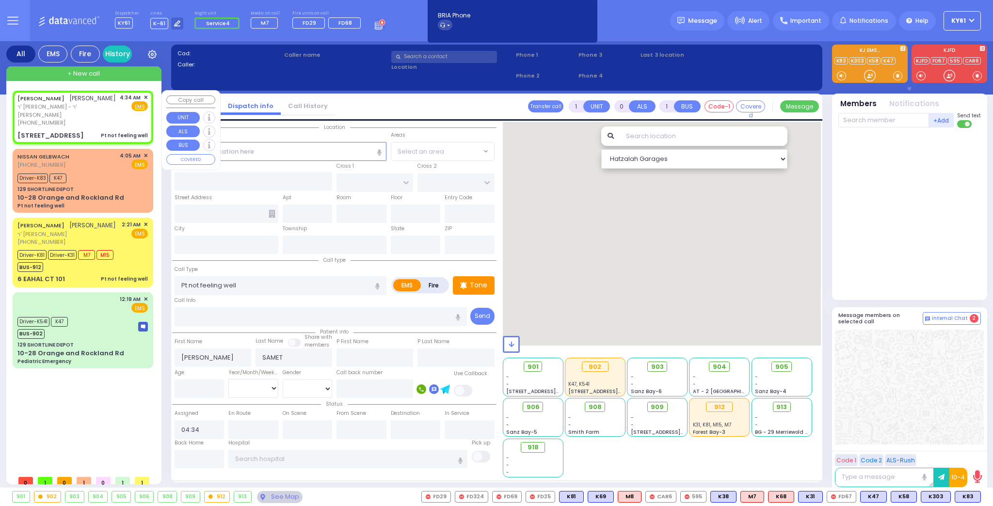
type input "STATE ROUTE 416"
type input "[STREET_ADDRESS]"
type input "[US_STATE]"
type input "10916"
select select "Hatzalah Garages"
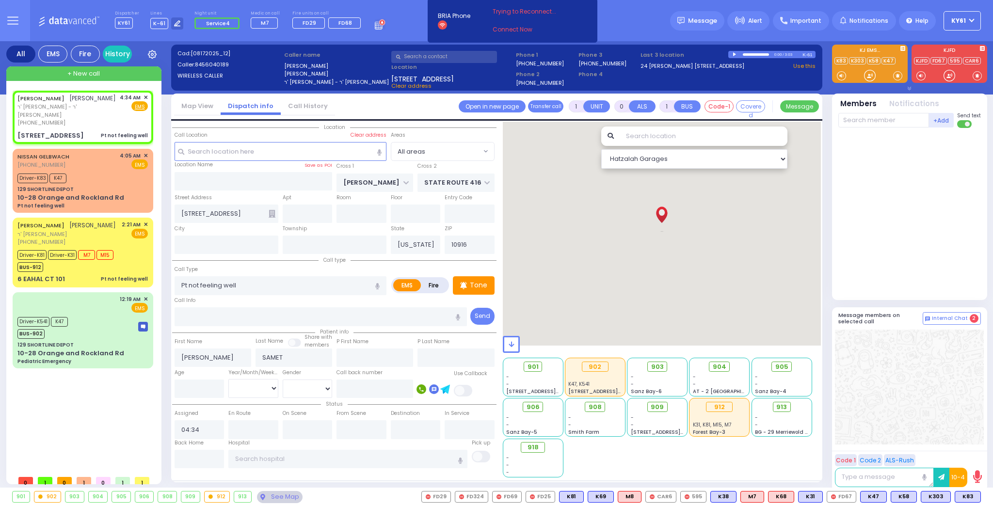
click at [198, 105] on link "Map View" at bounding box center [197, 105] width 47 height 9
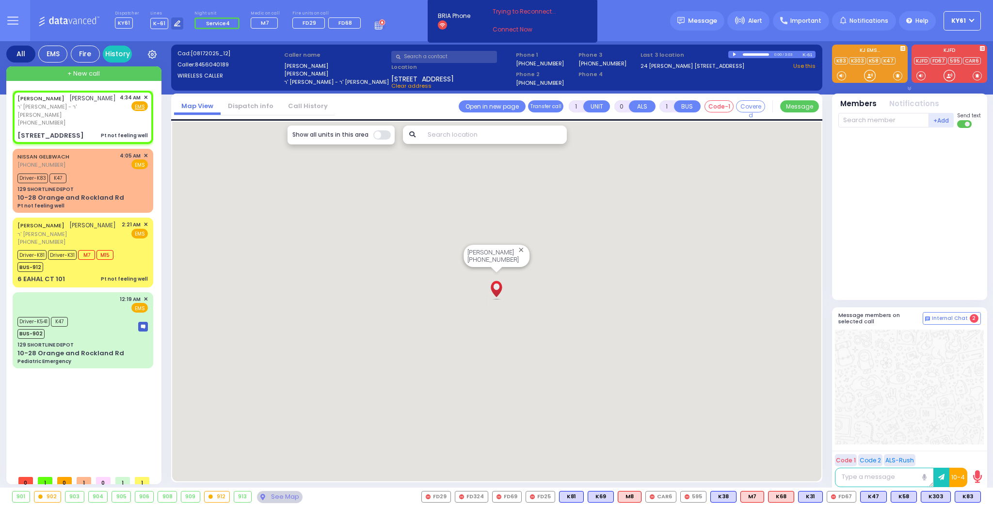
click at [248, 106] on link "Dispatch info" at bounding box center [251, 105] width 60 height 9
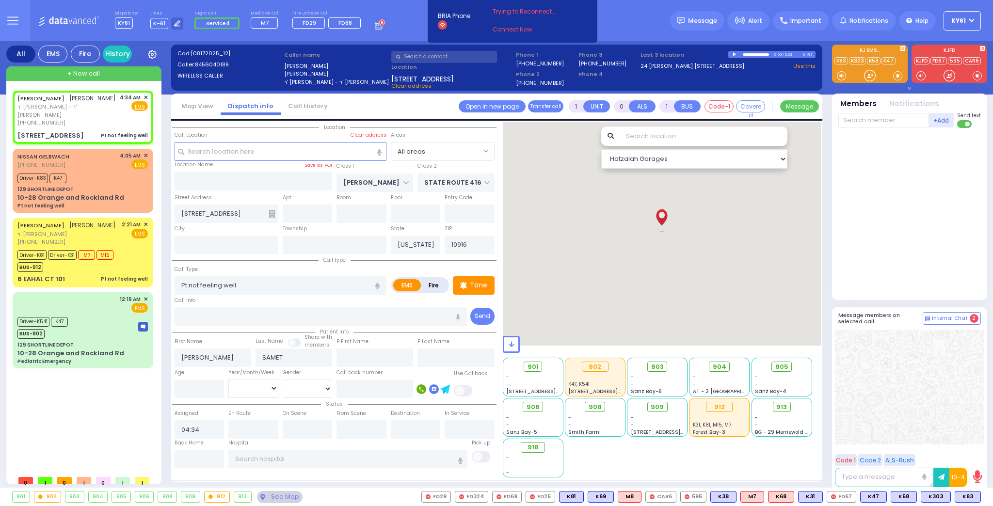
click at [660, 140] on input "text" at bounding box center [703, 136] width 168 height 19
click at [474, 284] on p "Tone" at bounding box center [478, 285] width 17 height 10
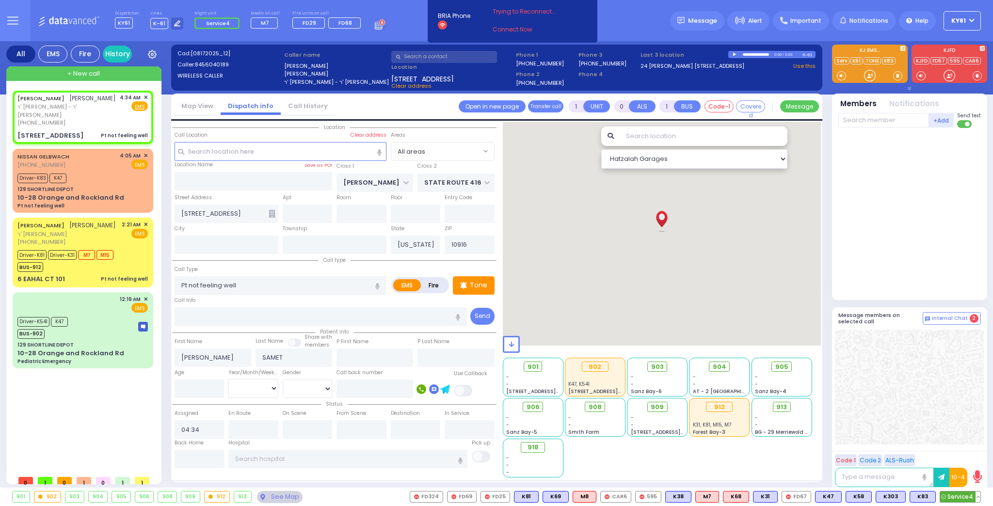
click at [954, 493] on span "Service4" at bounding box center [960, 496] width 40 height 11
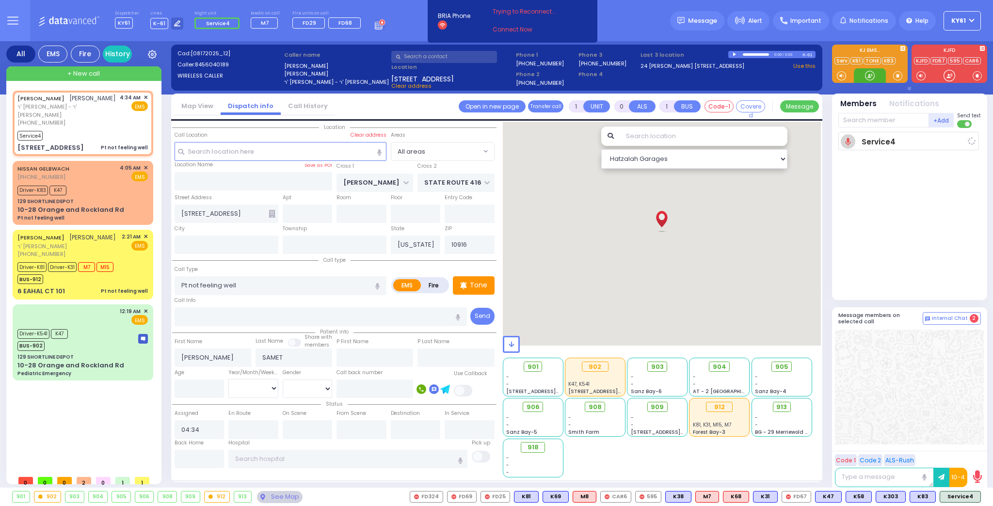
select select
radio input "true"
select select
type input "04:44"
select select "Hatzalah Garages"
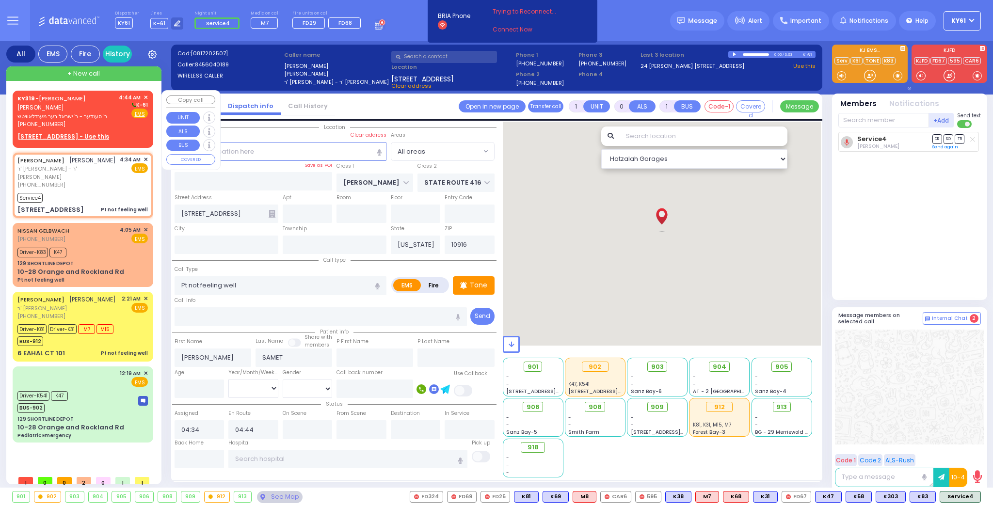
click at [111, 113] on div "KY319 - YIDA DEUTSCH יודא דייטש ר' סענדער - ר' ישראל בער מענדלאוויטש (917) 502-…" at bounding box center [82, 111] width 130 height 35
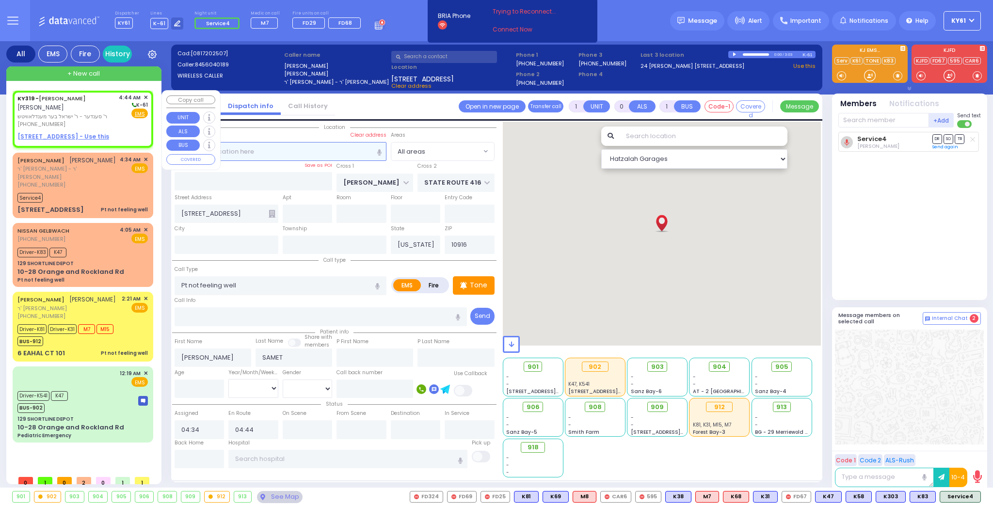
type input "2"
type input "1"
select select
radio input "true"
type input "YIDA"
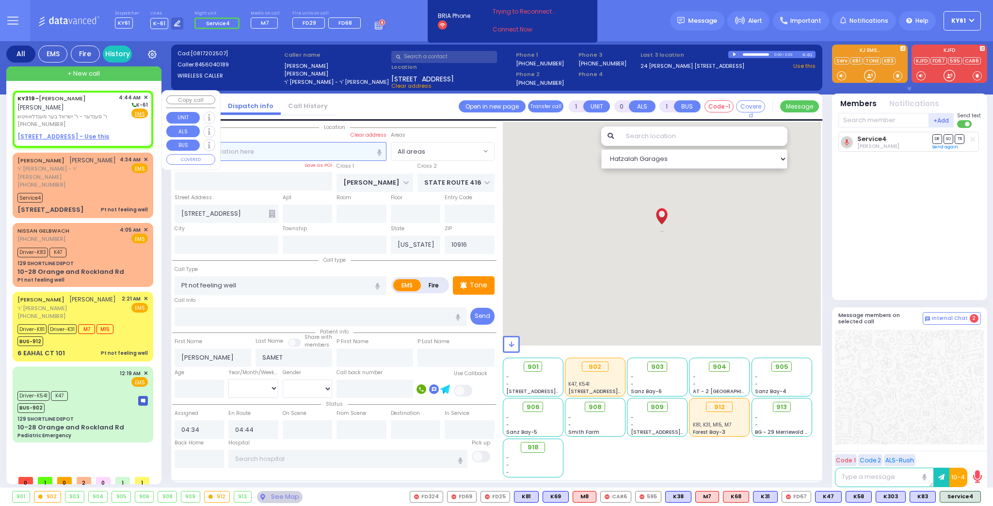
type input "DEUTSCH"
select select
type input "04:44"
select select "Hatzalah Garages"
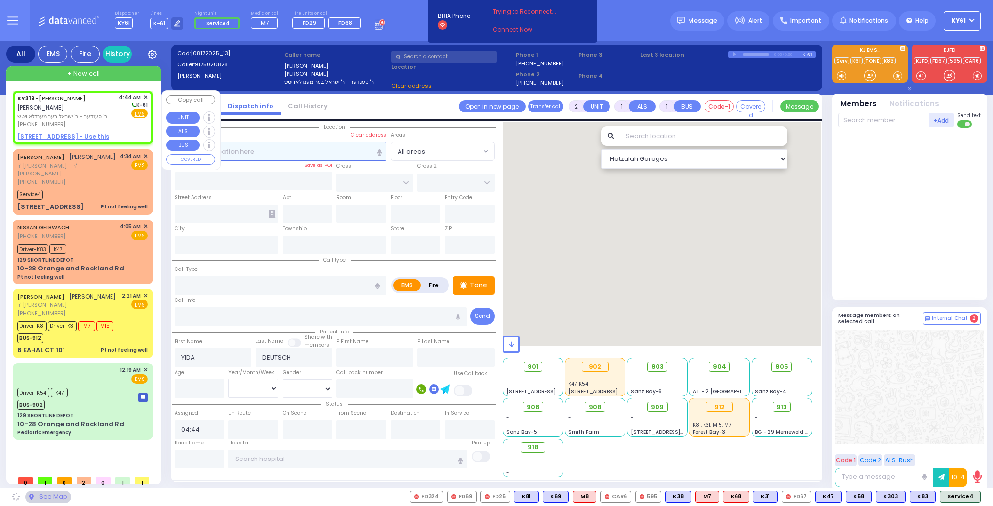
select select
radio input "true"
select select
select select "Hatzalah Garages"
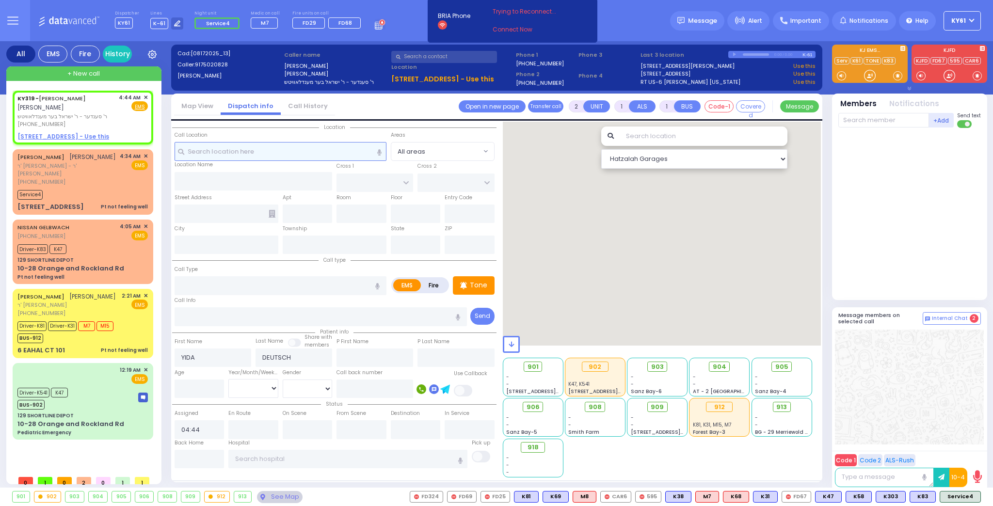
select select
radio input "true"
select select
select select "Hatzalah Garages"
click at [116, 116] on div "KY319 - YIDA DEUTSCH יודא דייטש ר' סענדער - ר' ישראל בער מענדלאוויטש (917) 502-…" at bounding box center [82, 111] width 130 height 35
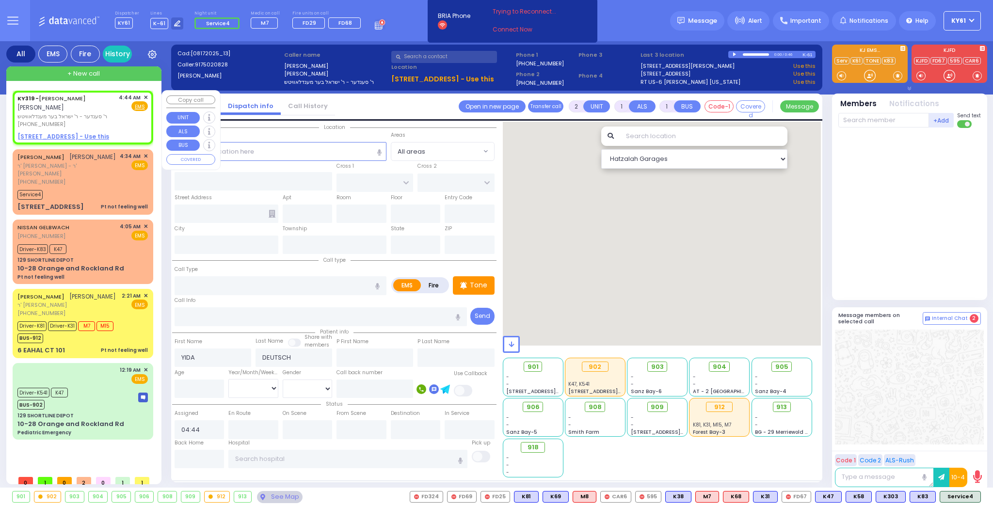
select select
radio input "true"
select select
select select "Hatzalah Garages"
click at [106, 178] on div "[PHONE_NUMBER]" at bounding box center [66, 182] width 99 height 8
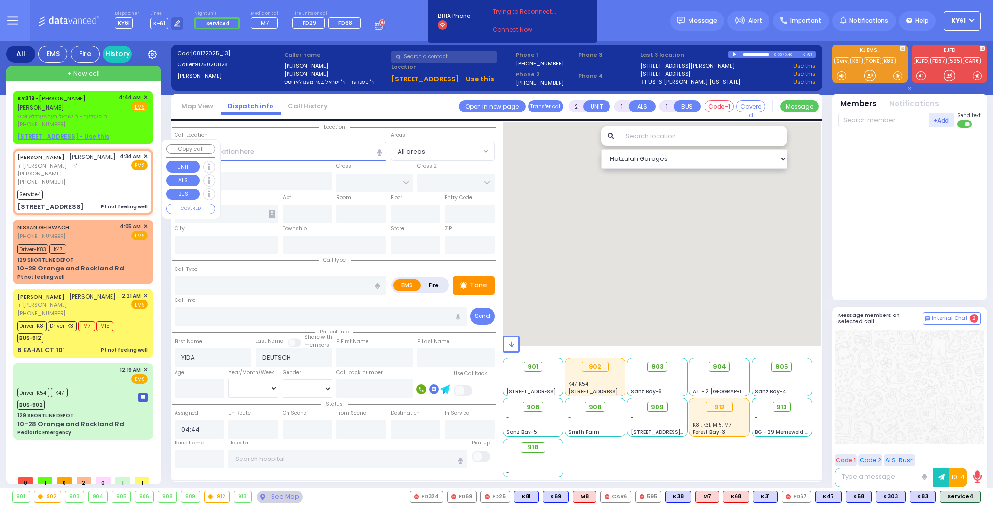
type input "1"
type input "0"
select select
type input "Pt not feeling well"
radio input "true"
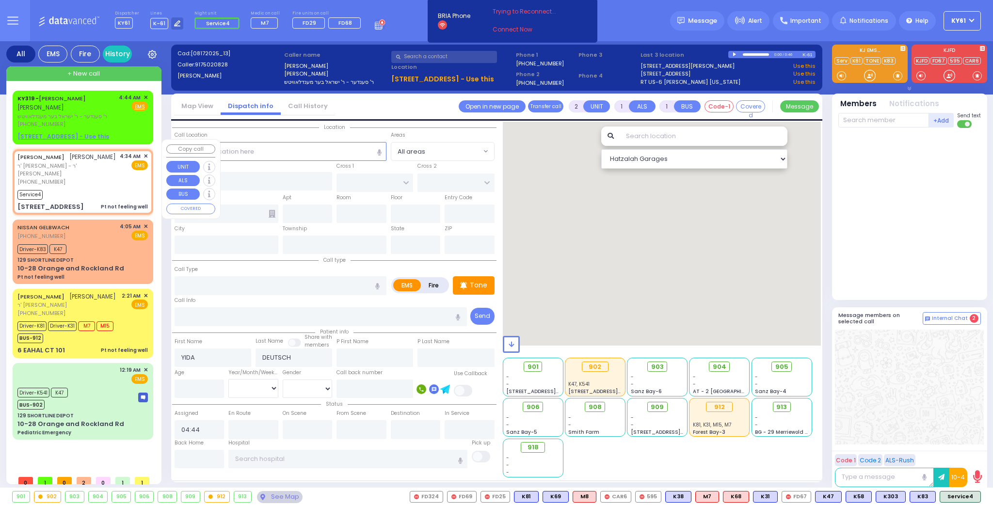
type input "[PERSON_NAME]"
type input "SAMET"
select select
type input "04:34"
type input "04:44"
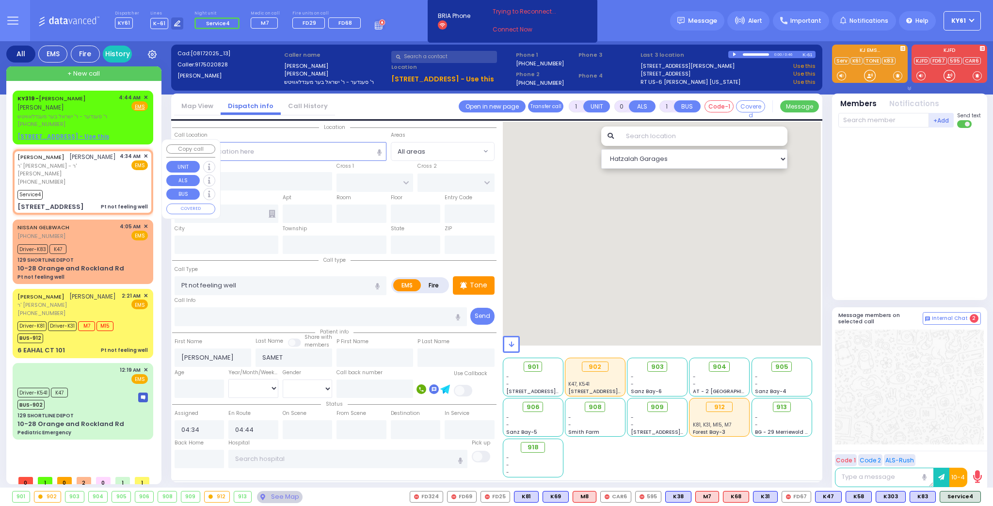
type input "[PERSON_NAME]"
type input "STATE ROUTE 416"
type input "[STREET_ADDRESS]"
type input "[US_STATE]"
type input "10916"
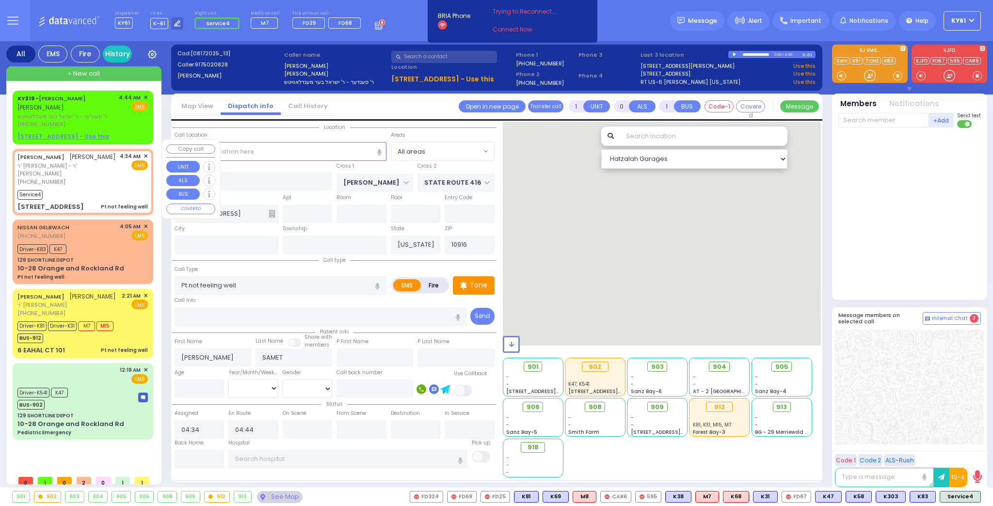
select select "Hatzalah Garages"
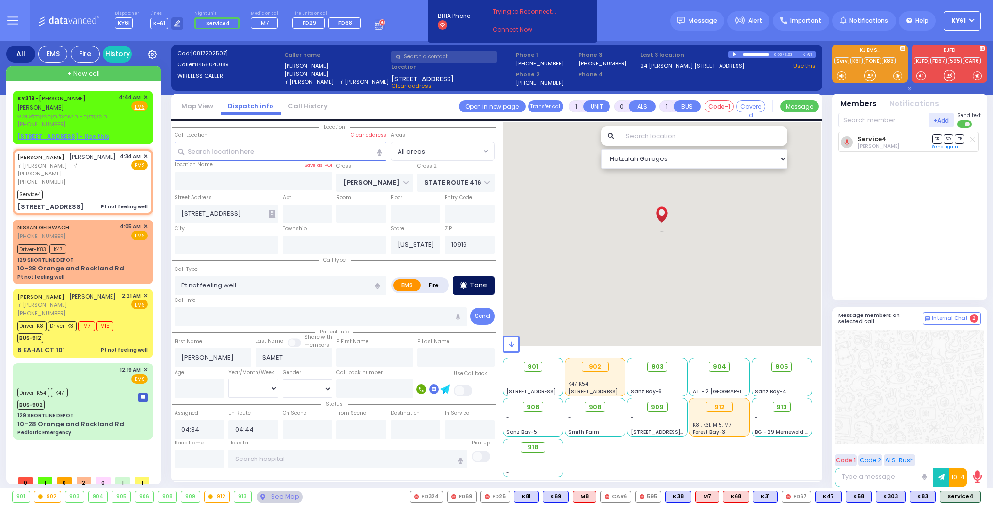
click at [478, 285] on p "Tone" at bounding box center [478, 285] width 17 height 10
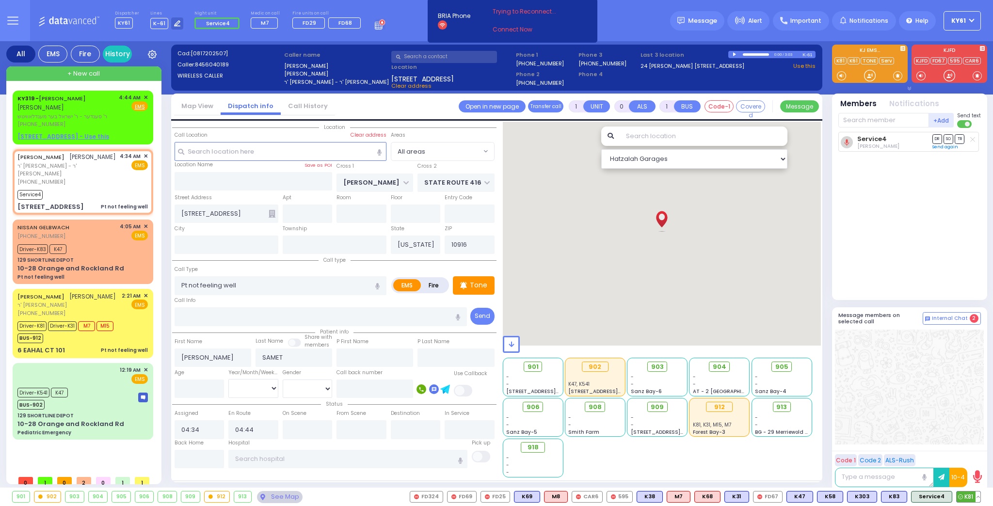
click at [968, 499] on span "K81" at bounding box center [968, 496] width 24 height 11
select select
radio input "true"
select select
select select "Hatzalah Garages"
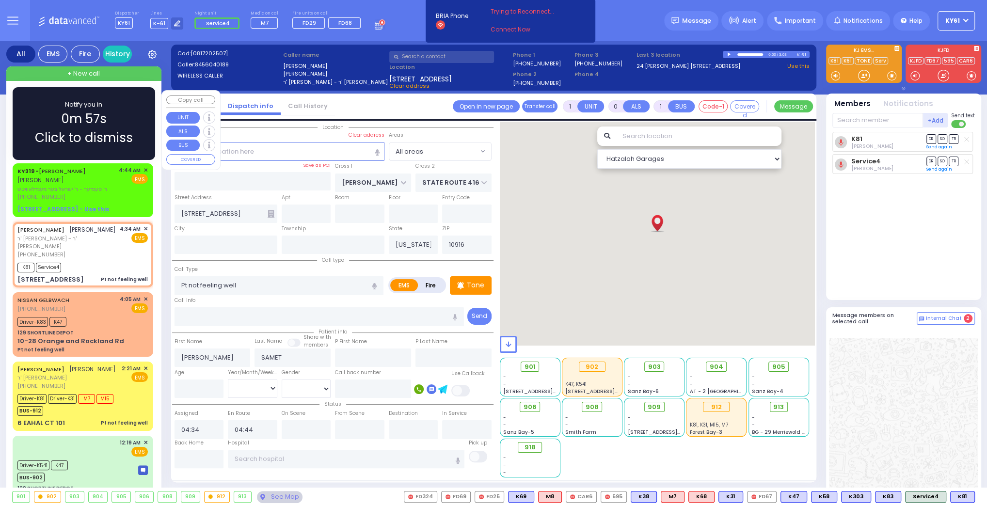
click at [138, 114] on div "Notify you in 0m 57s Click to dismiss" at bounding box center [84, 123] width 114 height 47
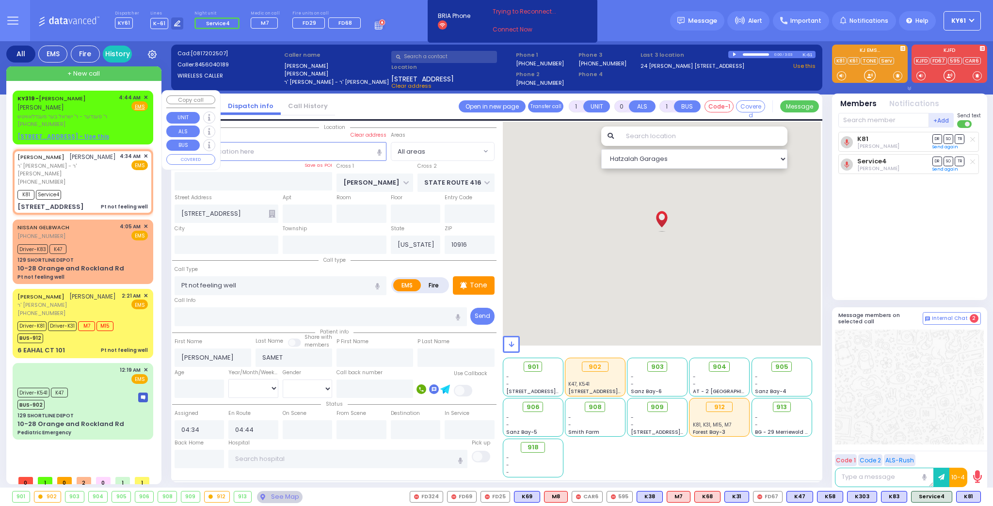
click at [146, 97] on span "✕" at bounding box center [145, 98] width 4 height 8
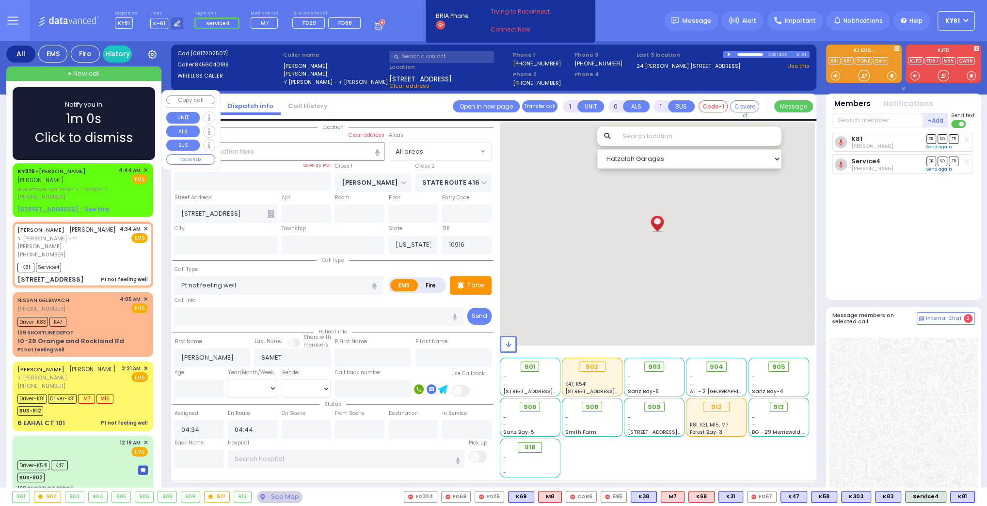
click at [136, 125] on div "Notify you in 1m 0s Click to dismiss" at bounding box center [84, 123] width 114 height 47
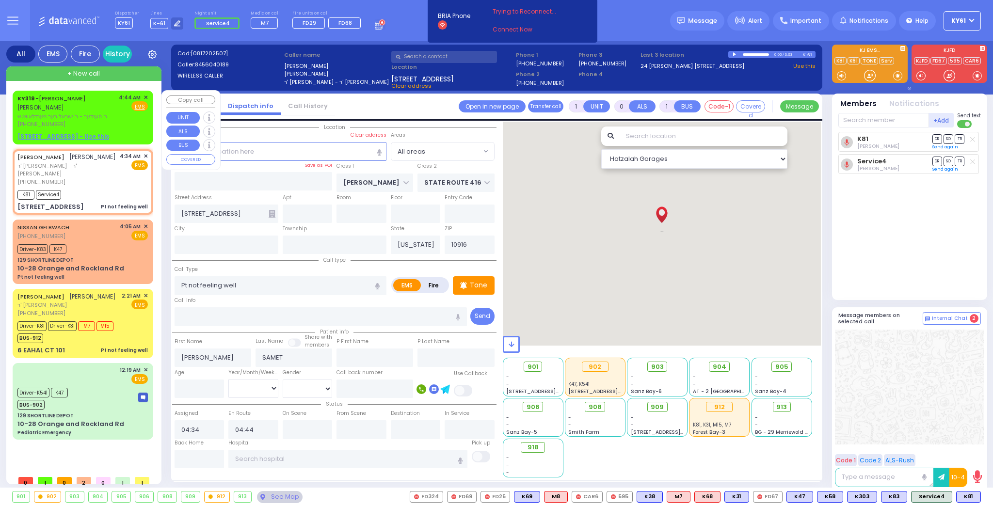
click at [144, 96] on span "✕" at bounding box center [145, 98] width 4 height 8
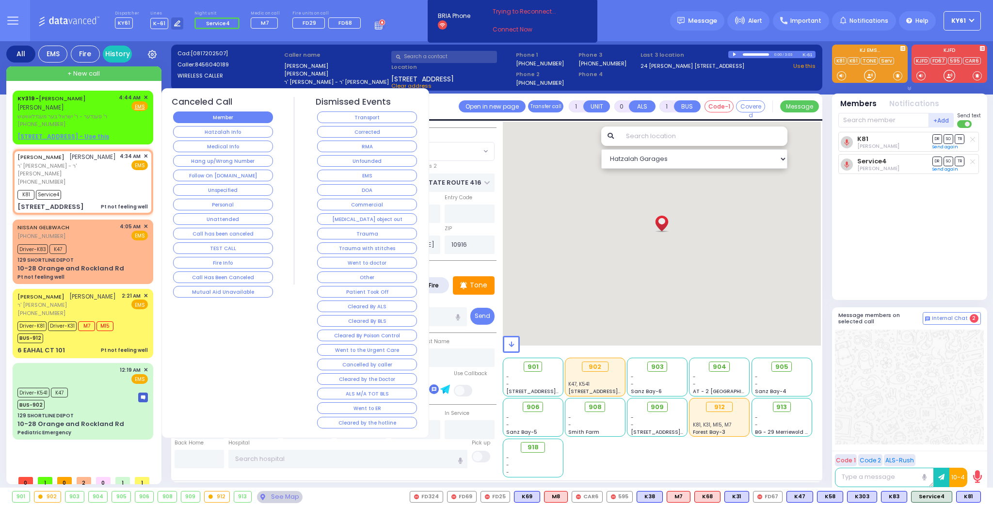
click at [198, 117] on button "Member" at bounding box center [223, 117] width 100 height 12
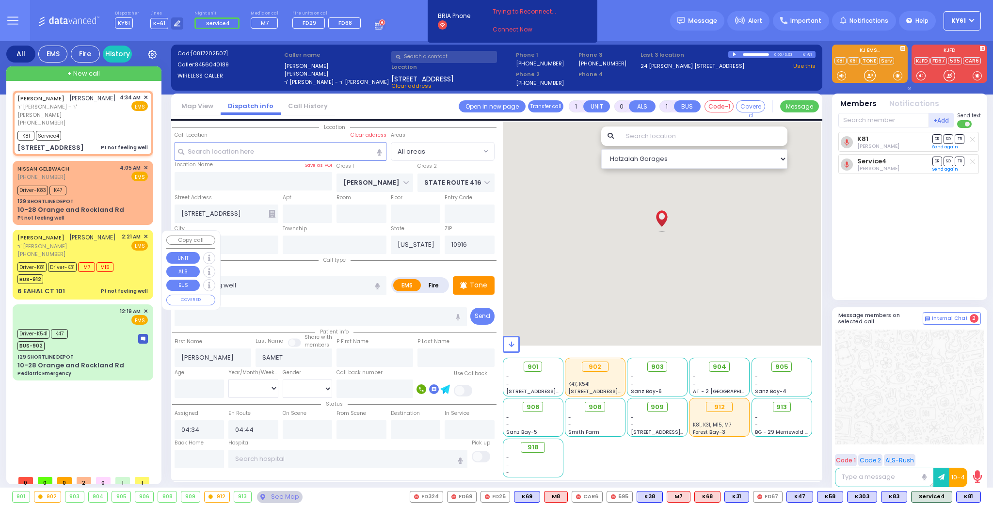
click at [139, 258] on div "2:21 AM ✕ EMS" at bounding box center [135, 246] width 27 height 26
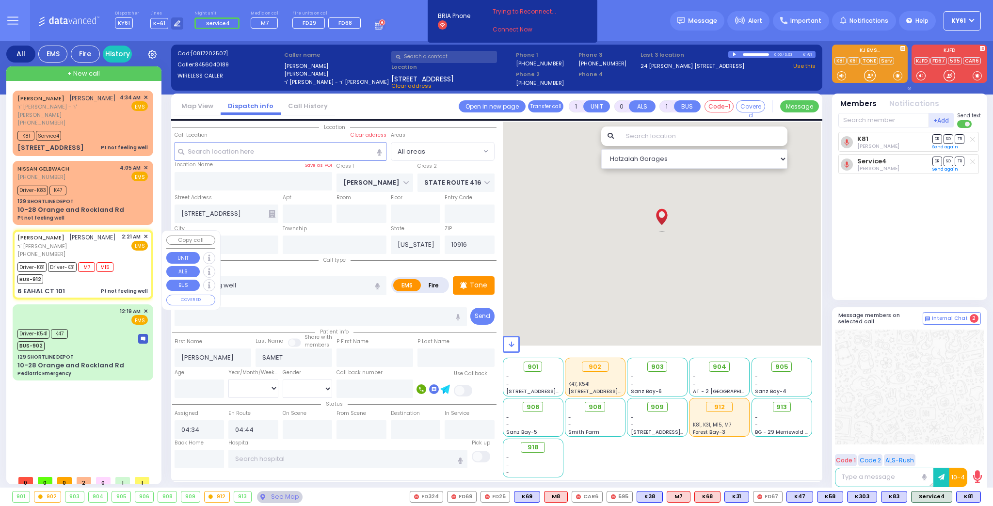
type input "6"
select select
radio input "true"
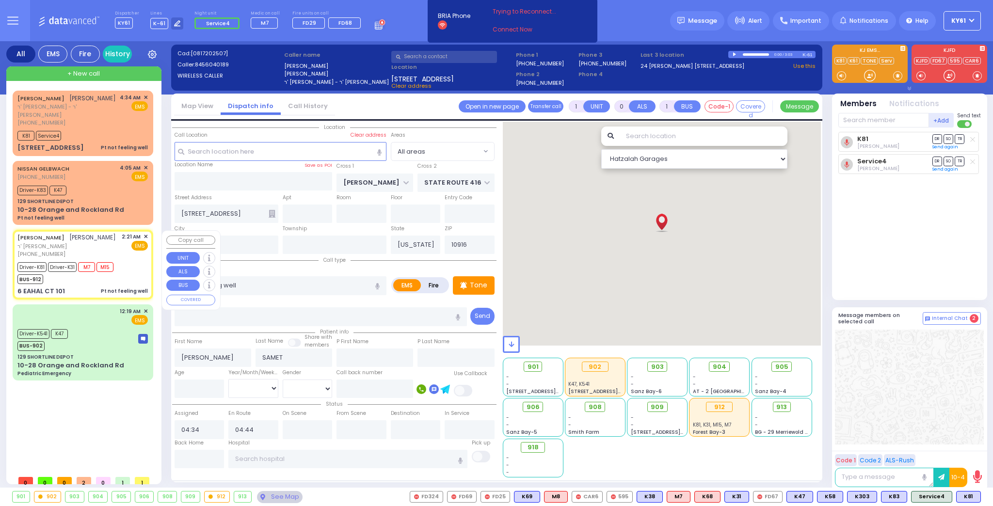
type input "JOEL"
type input "EKSTEIN"
type input "Abraham"
type input "Ekstein"
type input "3"
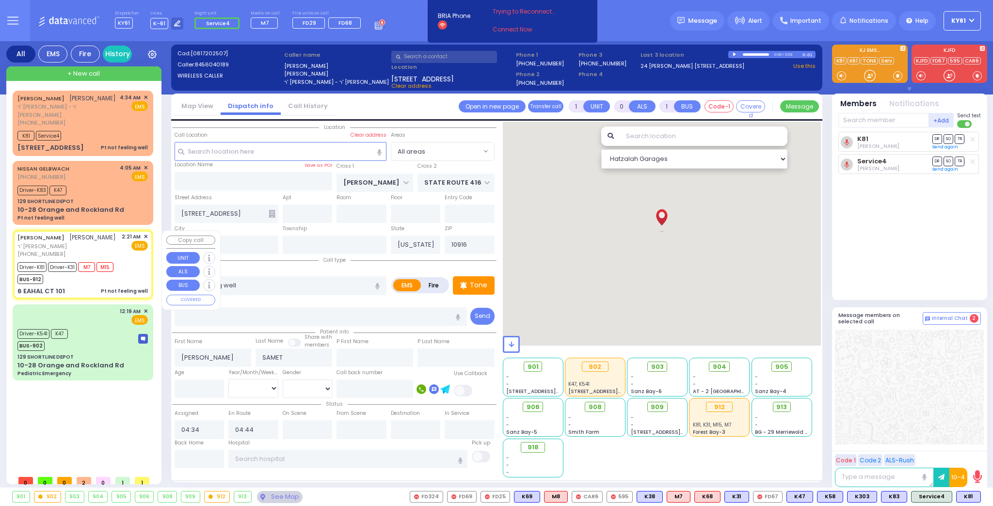
select select "Year"
select select "[DEMOGRAPHIC_DATA]"
type input "02:21"
type input "02:23"
type input "02:26"
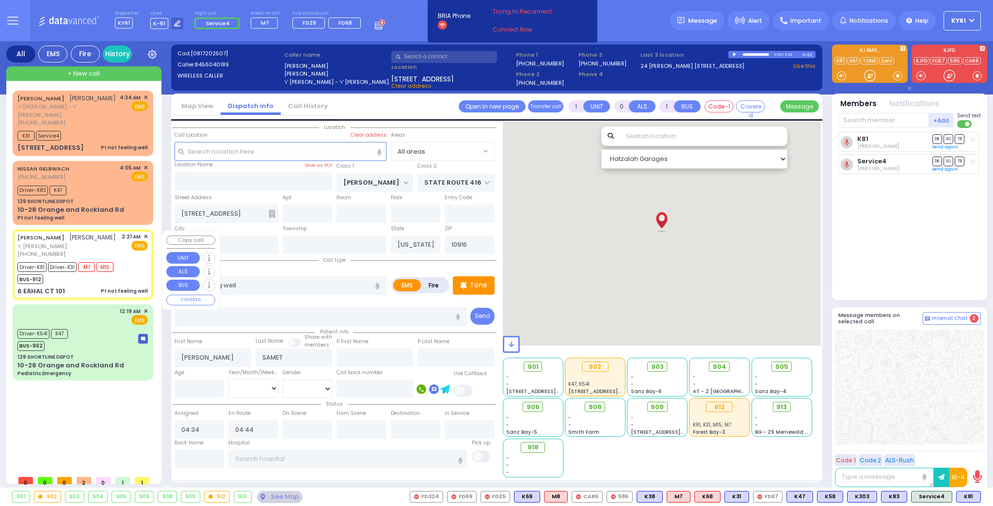
type input "02:56"
type input "03:30"
type input "03:40"
type input "New York Presbyterian Hospital- Columbia Campus"
select select "Hatzalah Garages"
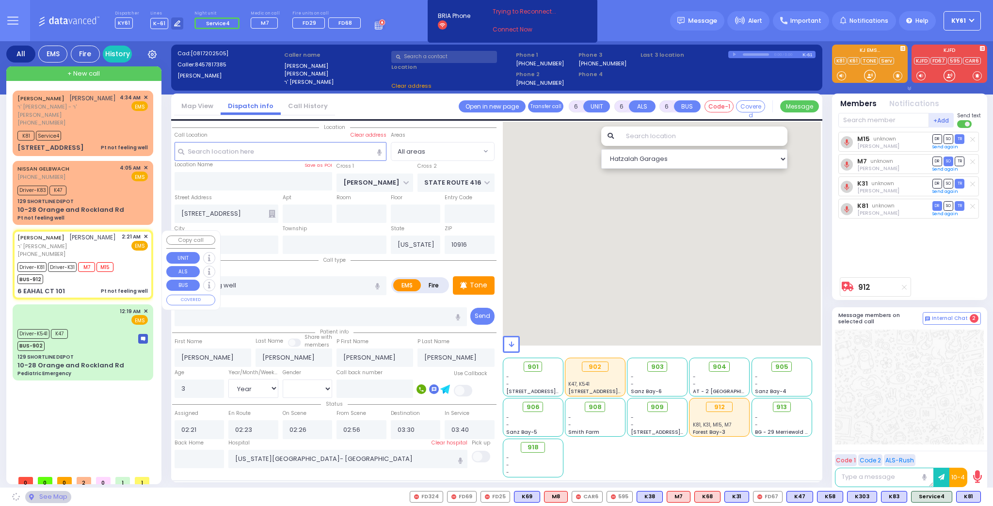
type input "BUCHANAN COURT"
type input "GARFIELD RD"
type input "6 EAHAL CT"
type input "101"
type input "Monroe"
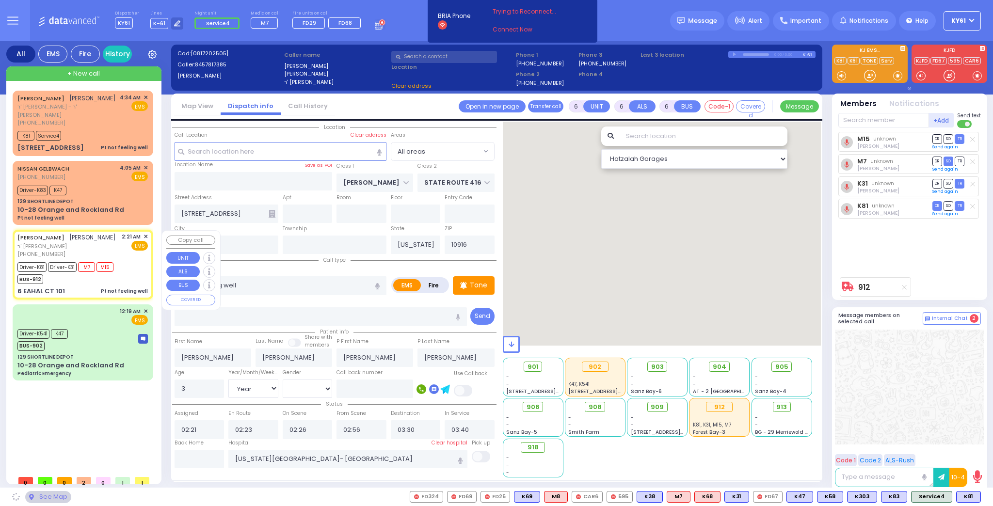
type input "10950"
select select "SECTION 1"
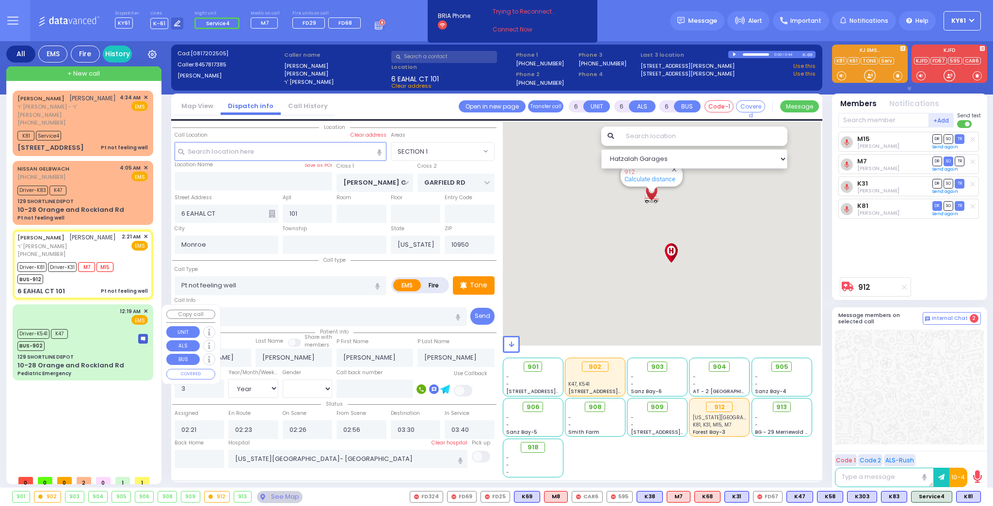
click at [106, 328] on div "Driver-K541 K47 BUS-902" at bounding box center [82, 339] width 130 height 24
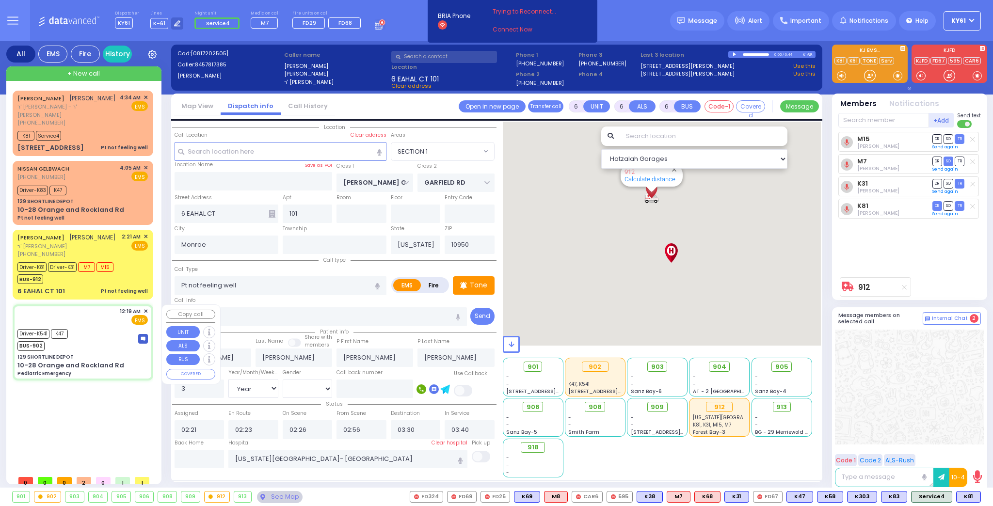
select select
type input "Pediatric Emergency"
radio input "true"
type input "Lazer"
type input "Herskovits"
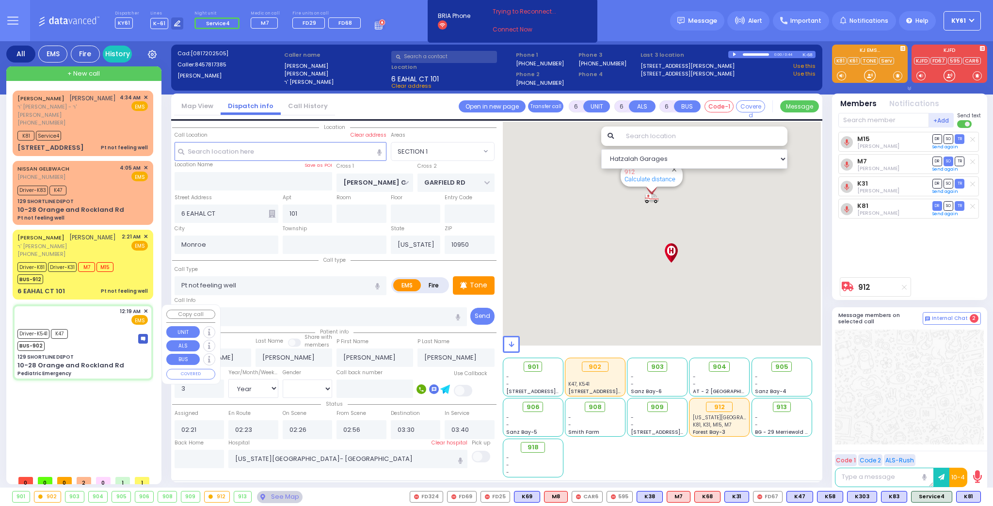
type input "4"
select select "Year"
select select "[DEMOGRAPHIC_DATA]"
type input "00:19"
type input "00:20"
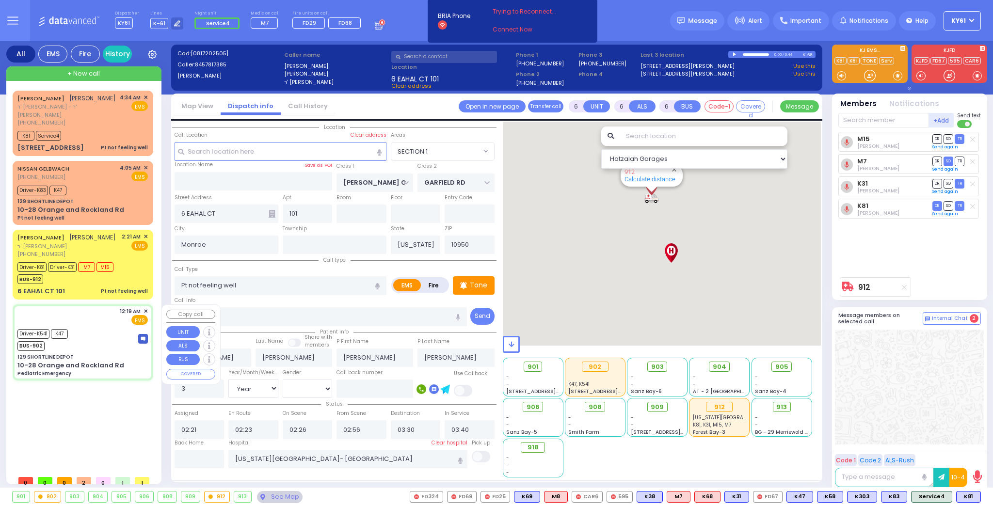
type input "00:54"
type input "01:45"
type input "01:59"
type input "Mount Sinai Hospital (East Harlem)"
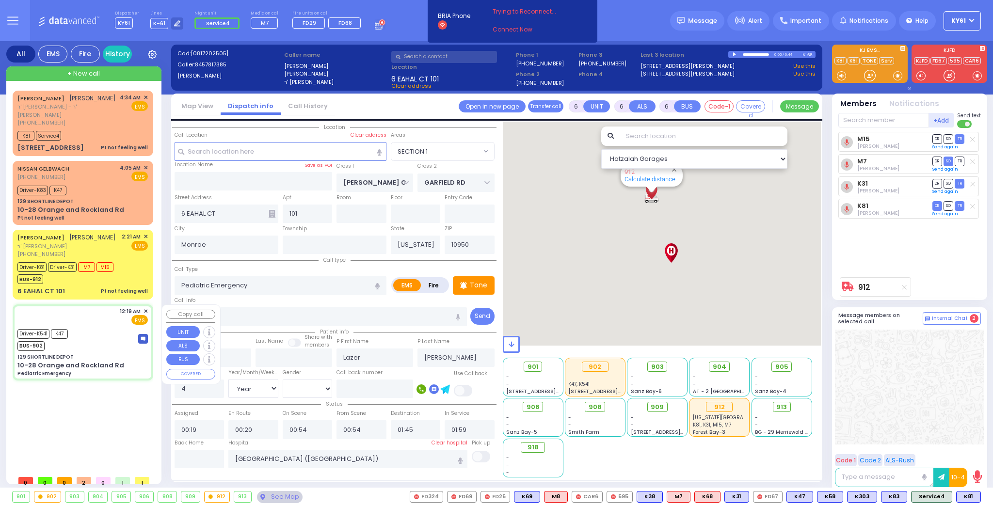
select select "Hatzalah Garages"
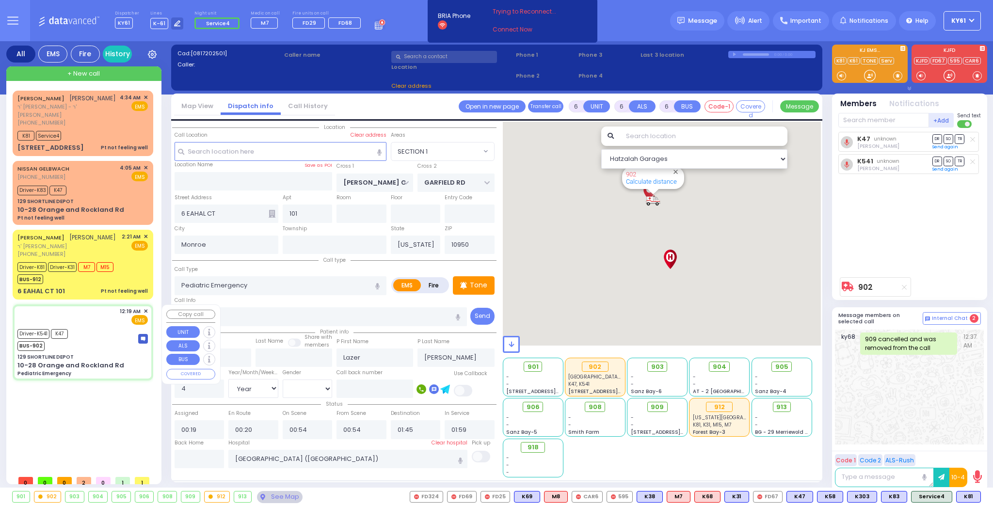
type input "129 SHORTLINE DEPOT"
type input "10-28 Orange and Rockland Rd"
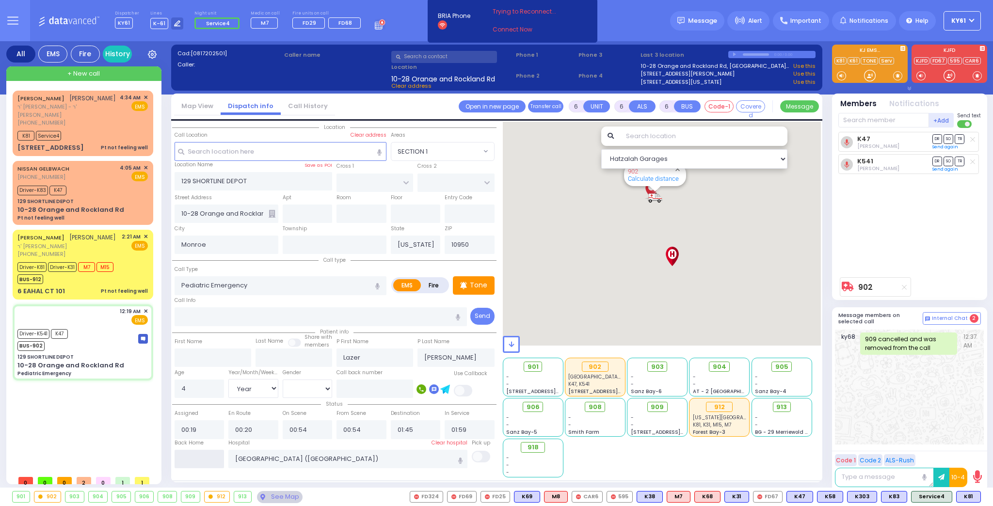
click at [192, 459] on input "text" at bounding box center [199, 459] width 50 height 18
type input "04:49"
select select
radio input "true"
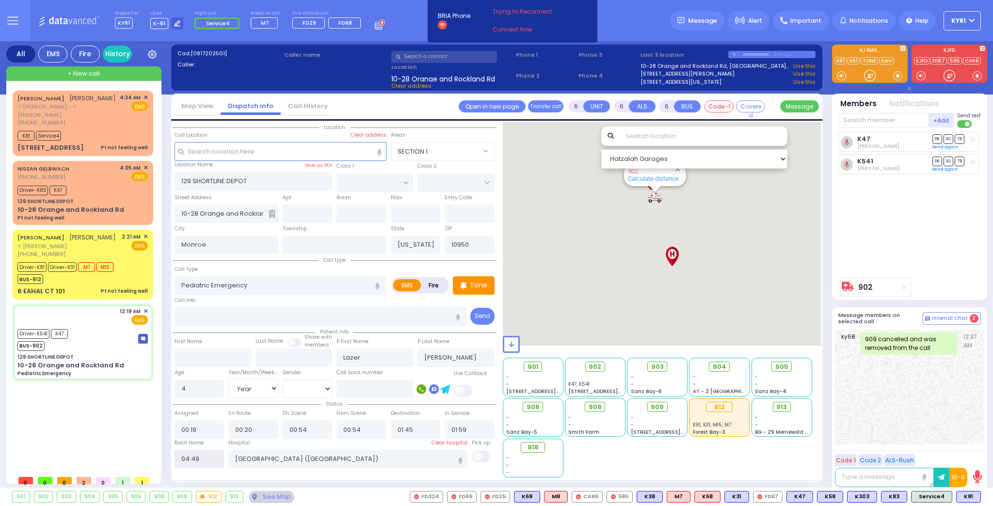
select select
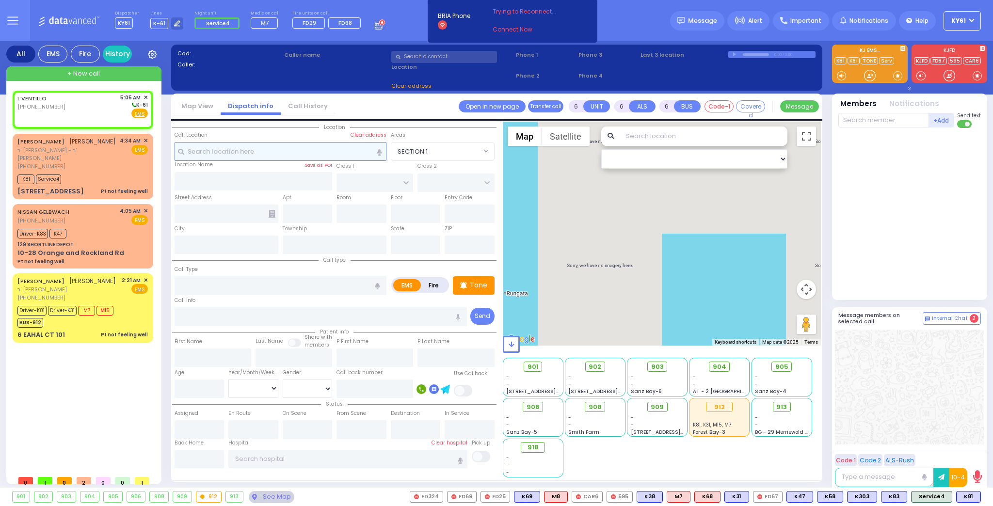
type input "2"
type input "1"
select select
radio input "true"
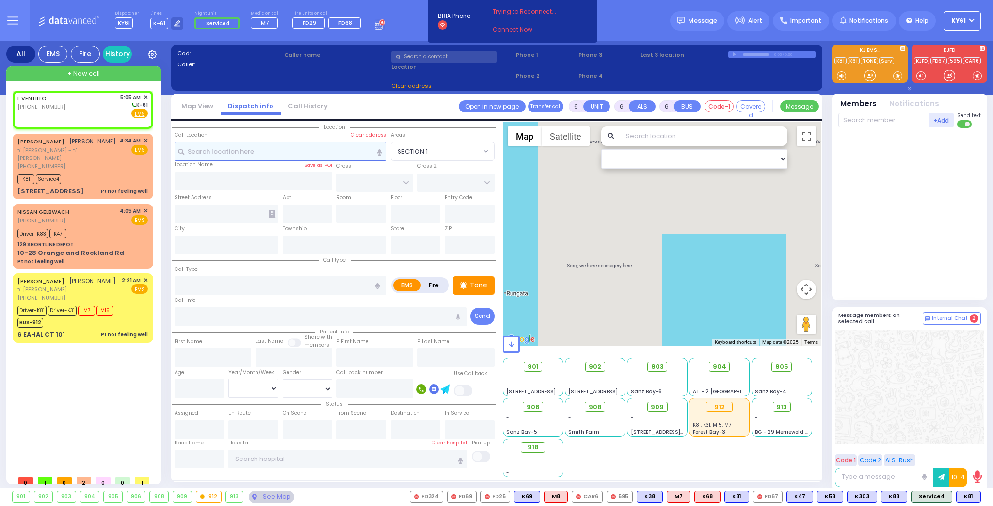
select select
type input "05:05"
select select "Hatzalah Garages"
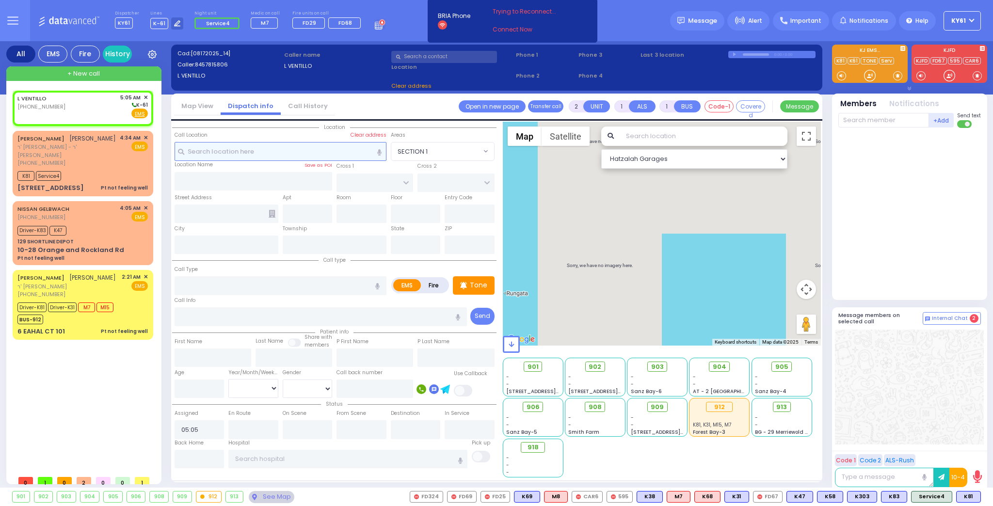
select select
radio input "true"
select select
select select "Hatzalah Garages"
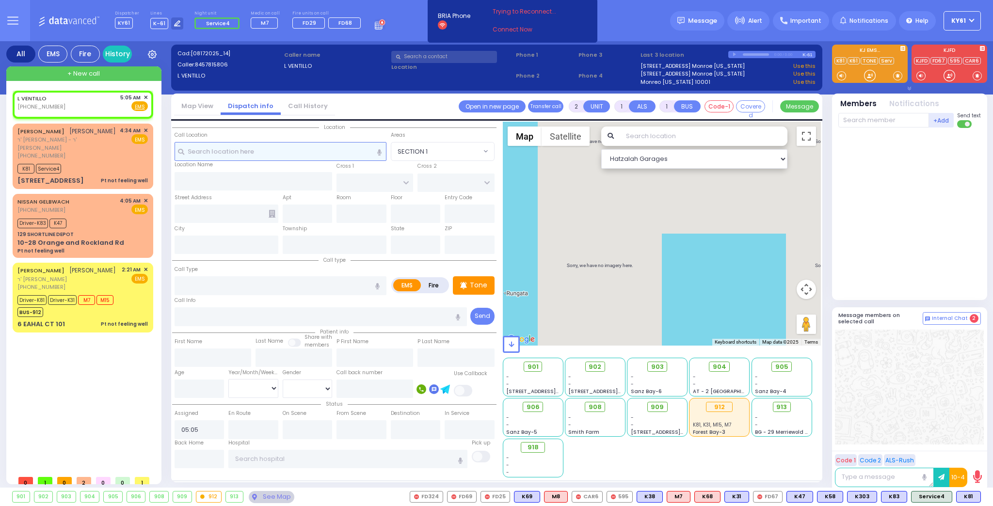
select select
radio input "true"
select select
select select "Hatzalah Garages"
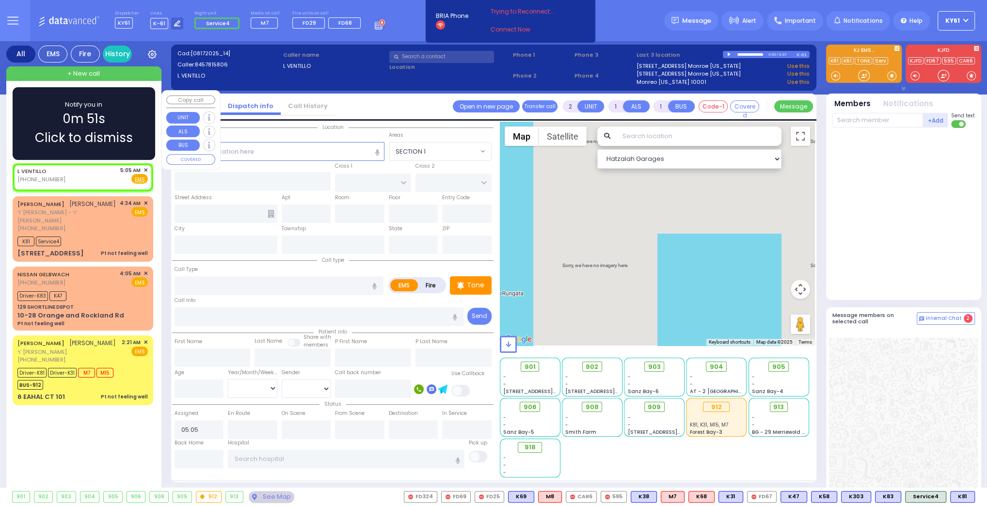
click at [119, 114] on div "Notify you in 0m 51s Click to dismiss" at bounding box center [84, 123] width 114 height 47
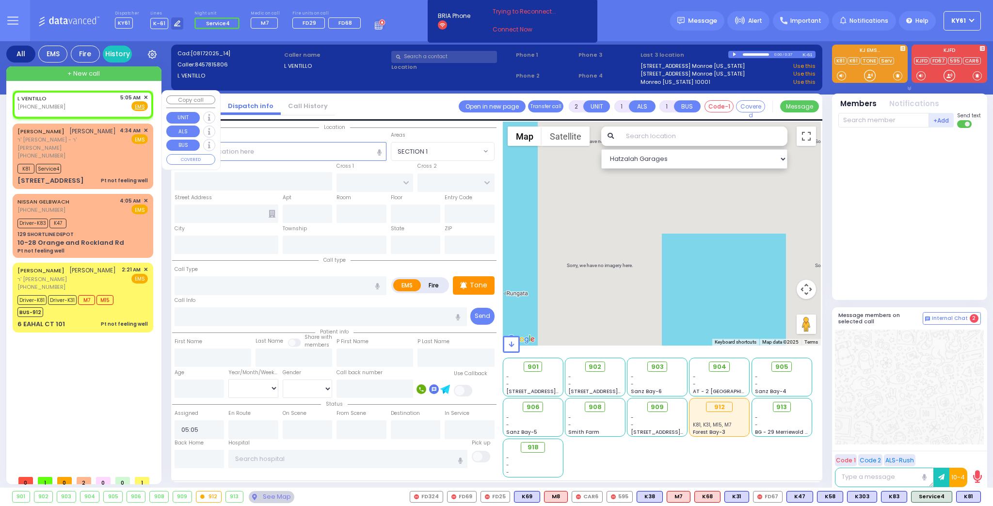
click at [146, 98] on span "✕" at bounding box center [145, 98] width 4 height 8
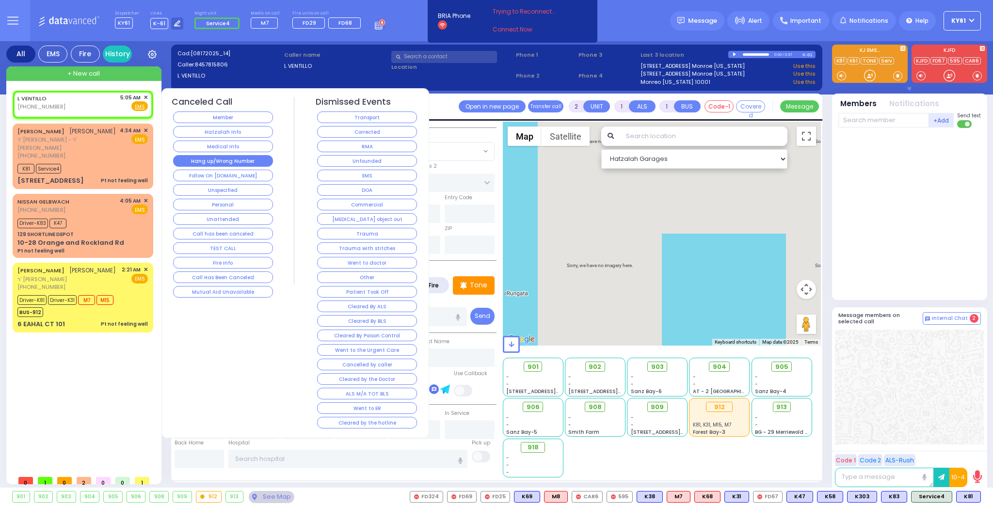
click at [245, 161] on button "Hang up/Wrong Number" at bounding box center [223, 161] width 100 height 12
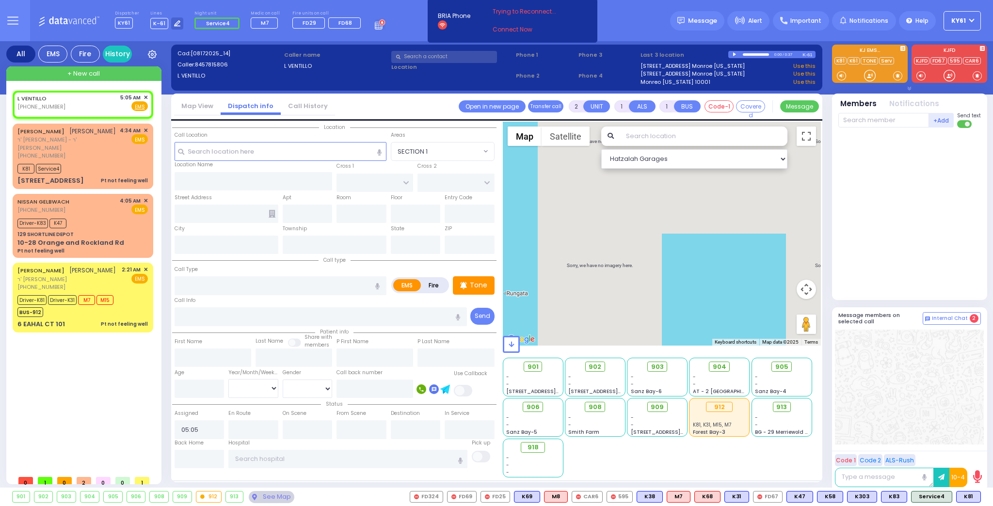
select select
radio input "true"
select select
